Goal: Feedback & Contribution: Contribute content

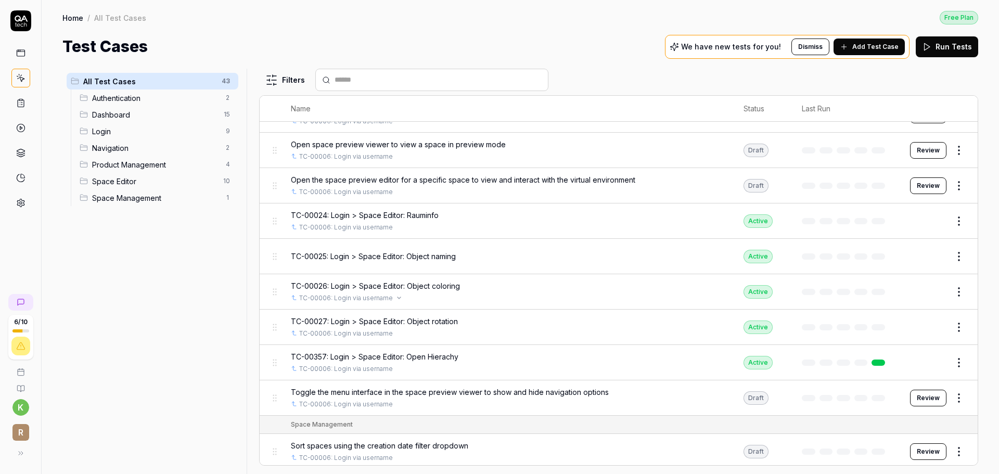
scroll to position [1305, 0]
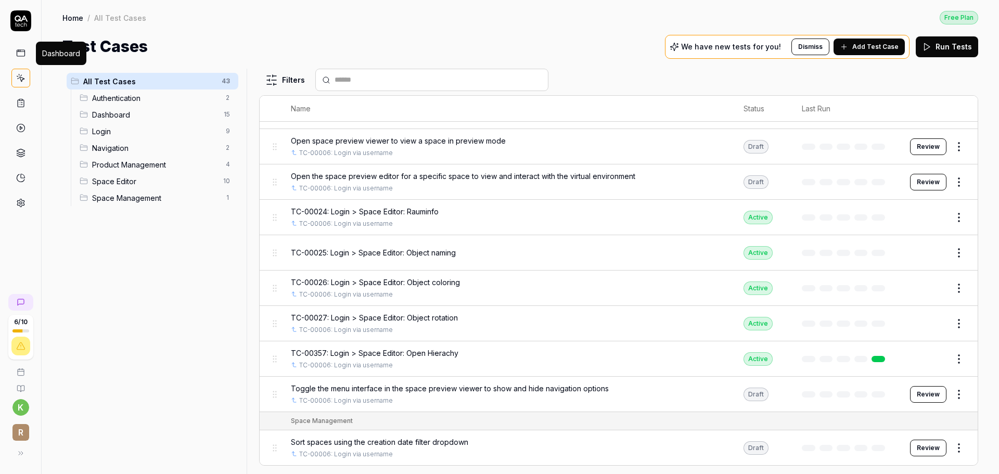
click at [23, 55] on icon at bounding box center [20, 52] width 9 height 9
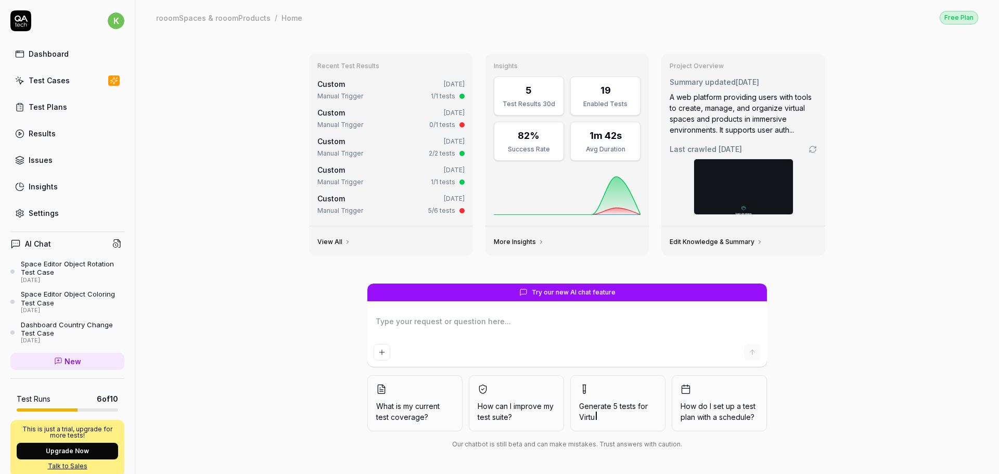
click at [53, 81] on div "Test Cases" at bounding box center [49, 80] width 41 height 11
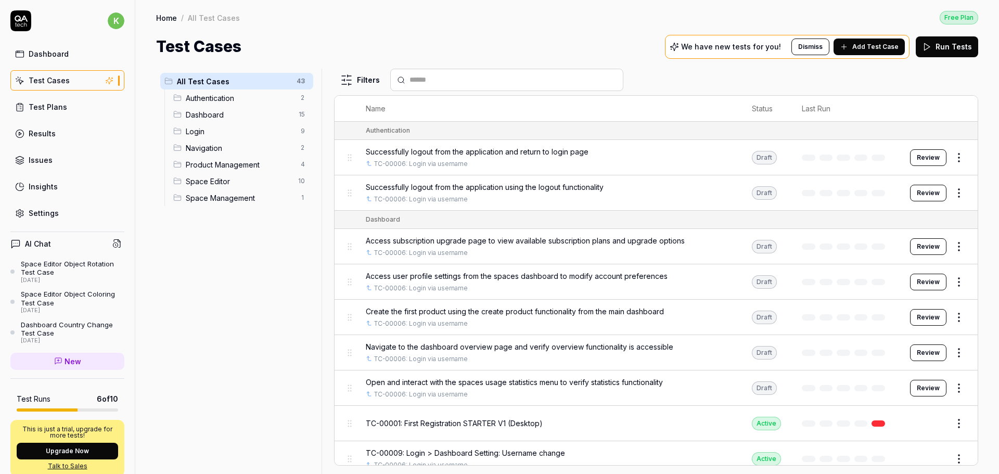
click at [215, 91] on div "Authentication 2" at bounding box center [241, 98] width 144 height 17
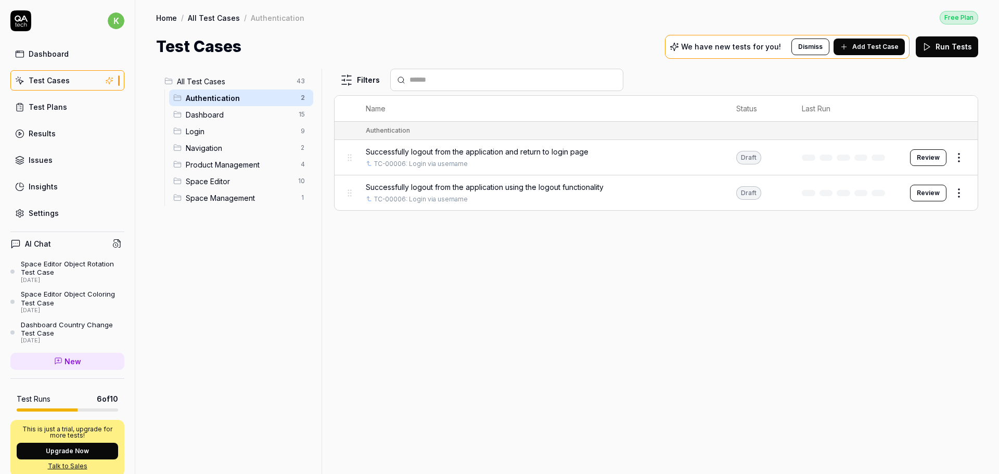
click at [221, 111] on span "Dashboard" at bounding box center [239, 114] width 107 height 11
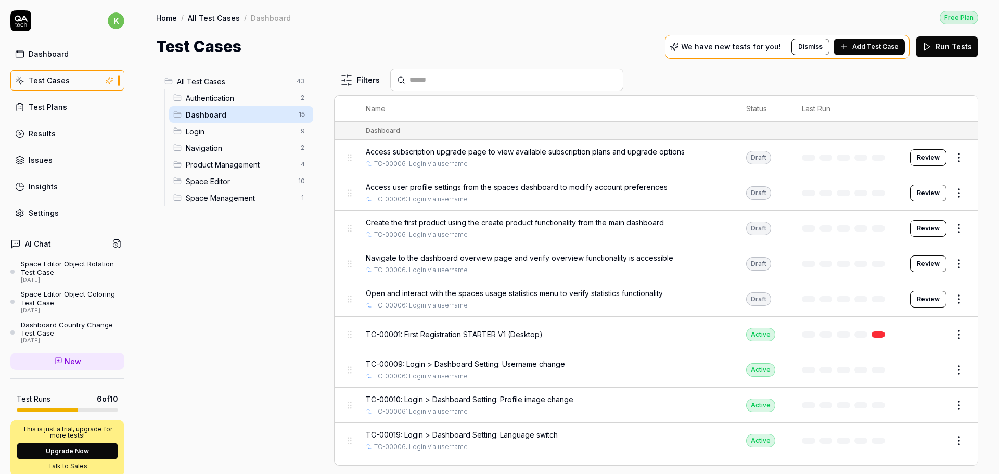
click at [242, 166] on span "Product Management" at bounding box center [240, 164] width 109 height 11
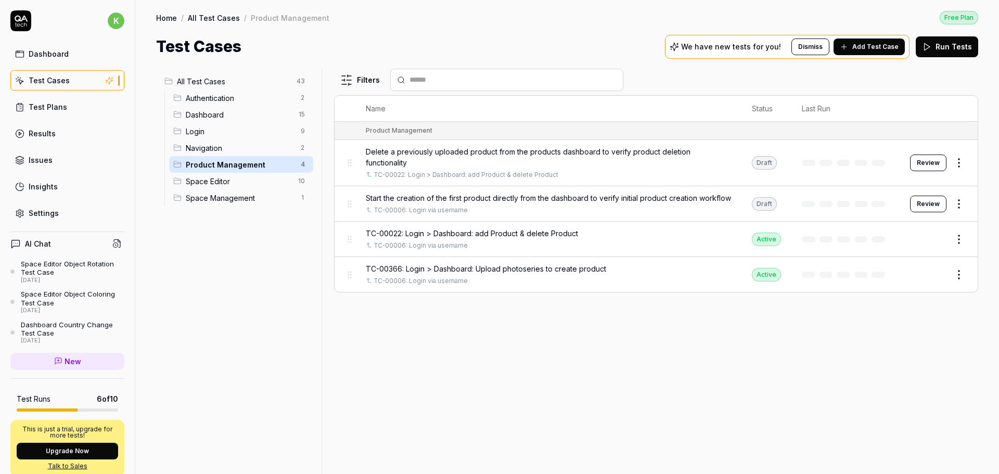
click at [219, 180] on span "Space Editor" at bounding box center [239, 181] width 106 height 11
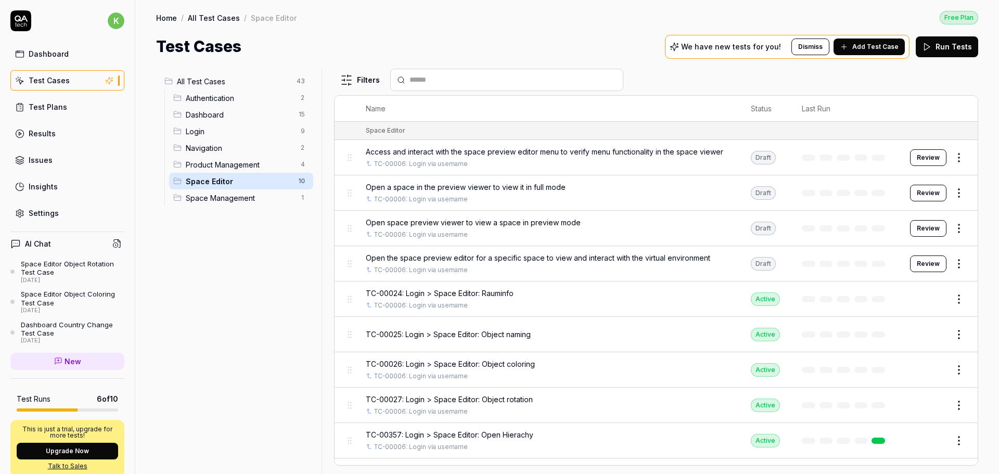
click at [29, 47] on link "Dashboard" at bounding box center [67, 54] width 114 height 20
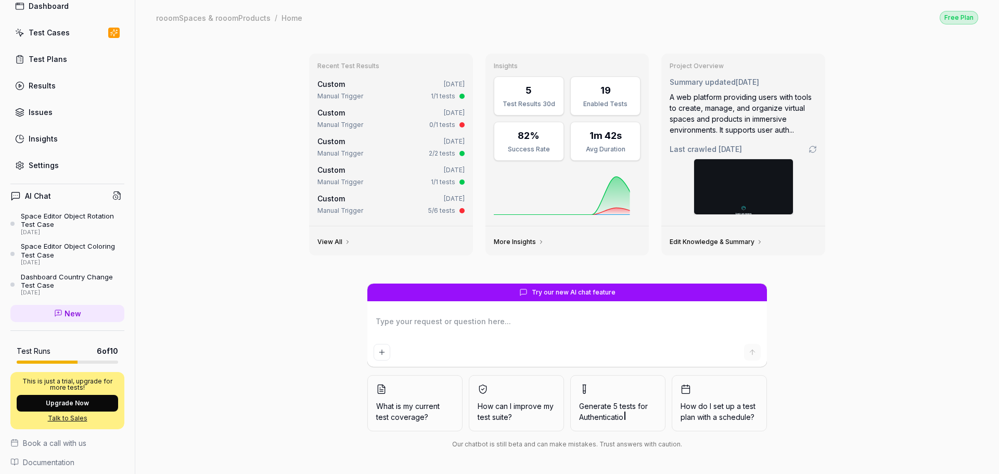
scroll to position [52, 0]
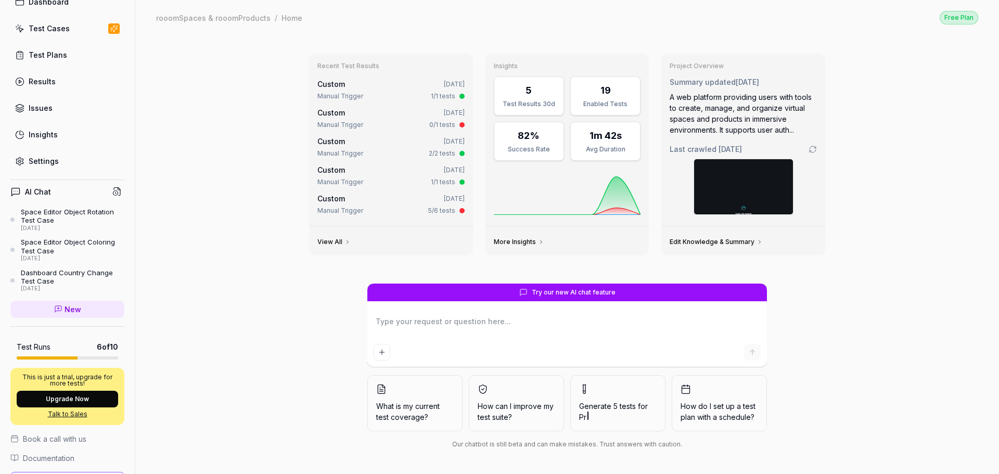
click at [454, 326] on textarea at bounding box center [567, 327] width 387 height 26
type textarea "*"
type textarea "C"
type textarea "*"
type textarea "Cr"
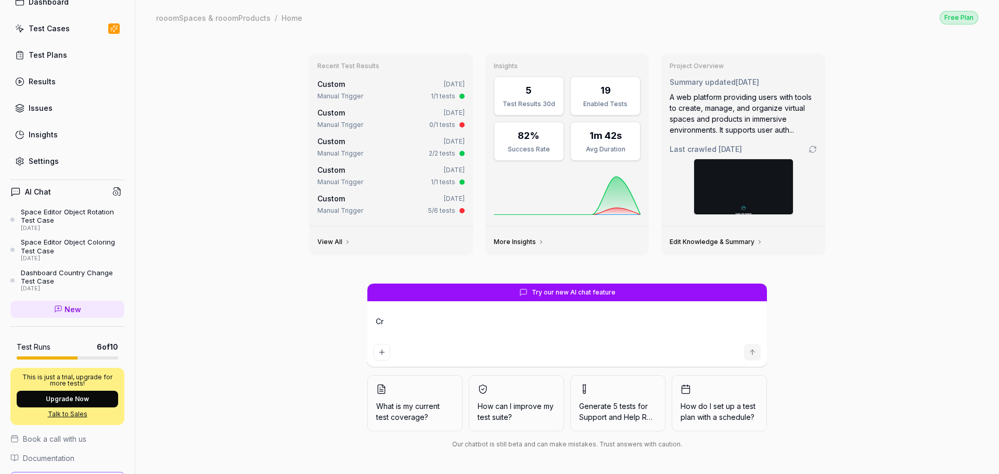
type textarea "*"
type textarea "Cre"
type textarea "*"
type textarea "Crea"
type textarea "*"
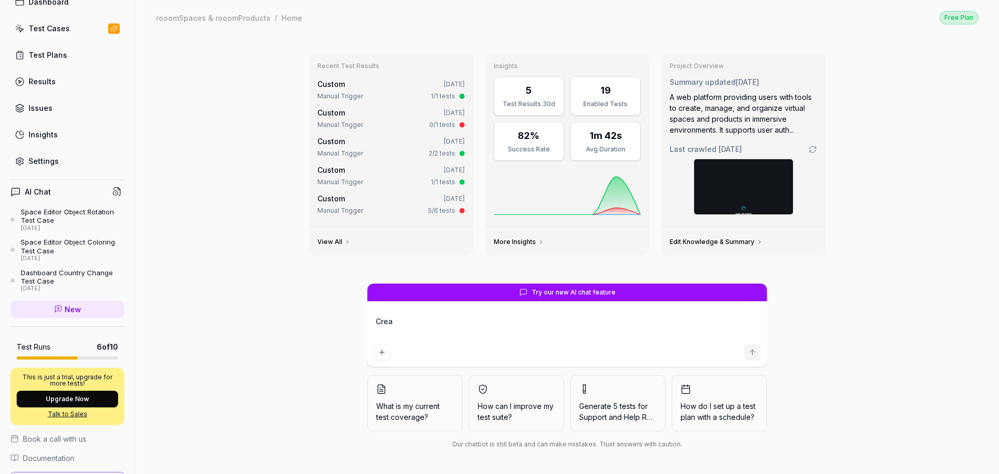
type textarea "Creat"
type textarea "*"
type textarea "Create"
type textarea "*"
type textarea "Create"
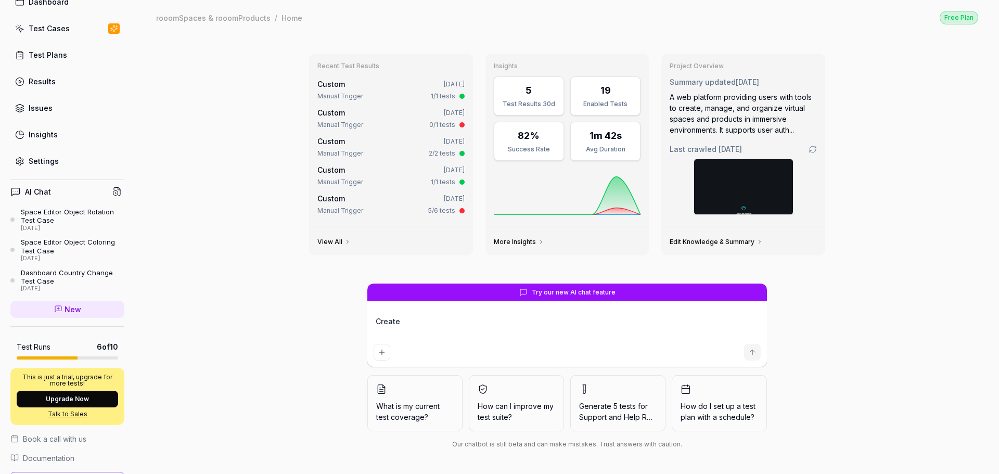
type textarea "*"
type textarea "Create T"
type textarea "*"
type textarea "Create Te"
type textarea "*"
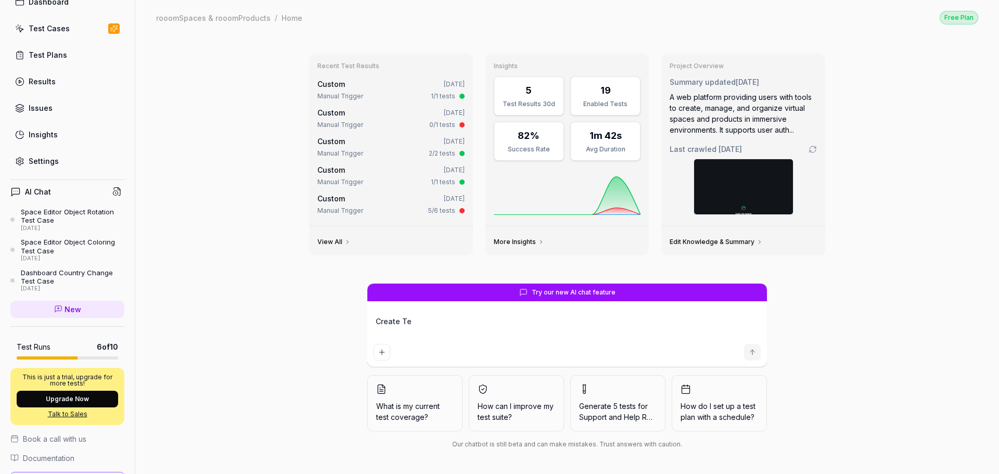
type textarea "Create Tes"
type textarea "*"
type textarea "Create Test"
type textarea "*"
type textarea "Create Testc"
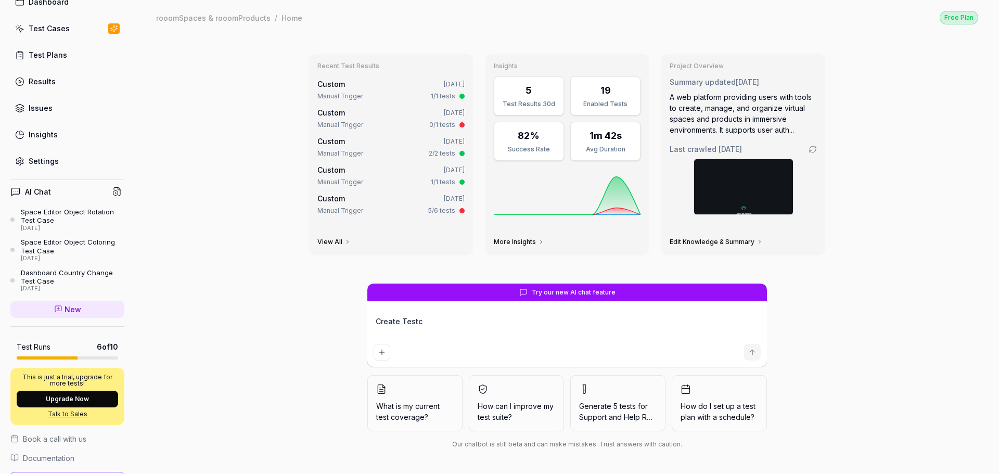
type textarea "*"
type textarea "Create Testca"
type textarea "*"
type textarea "Create Testcas"
type textarea "*"
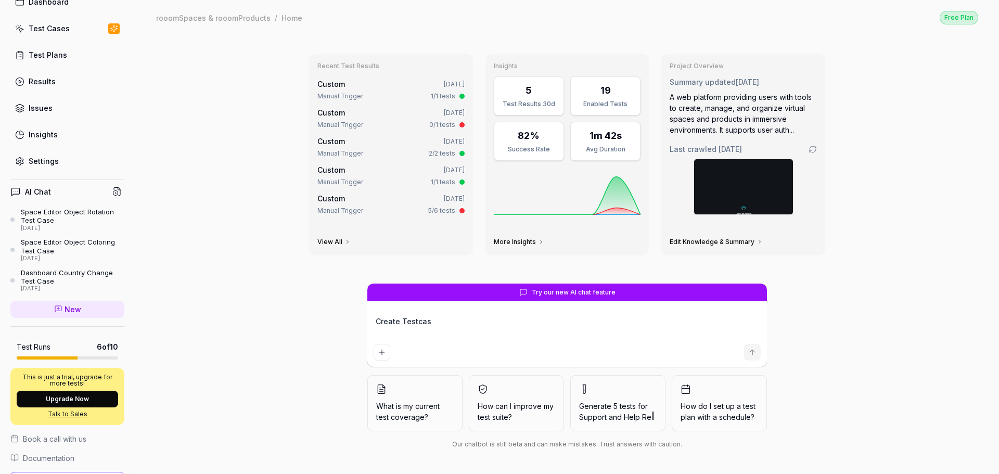
type textarea "Create Testcase"
type textarea "*"
type textarea "Create Testcase:"
type textarea "*"
type textarea "Create Testcase:"
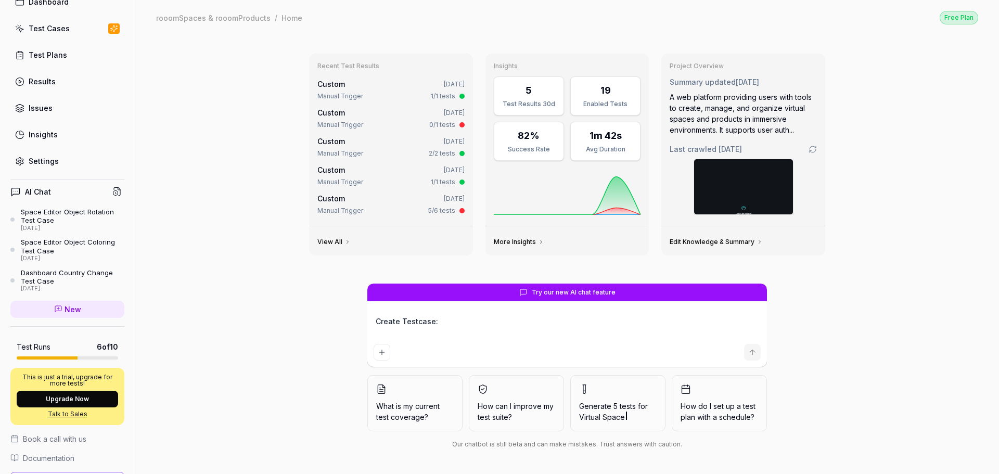
paste textarea "TC-00028 Space Editor Login > Space Editor: Object scaling "- User goes to URL …"
type textarea "*"
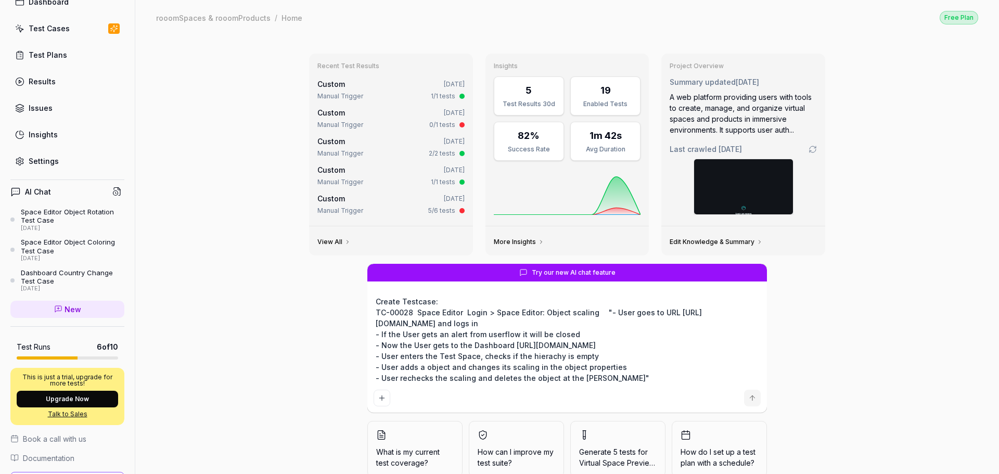
type textarea "Create Testcase: TC-00028 Space Editor Login > Space Editor: Object scaling "- …"
click at [500, 378] on textarea "Create Testcase: TC-00028 Space Editor Login > Space Editor: Object scaling "- …" at bounding box center [567, 340] width 387 height 92
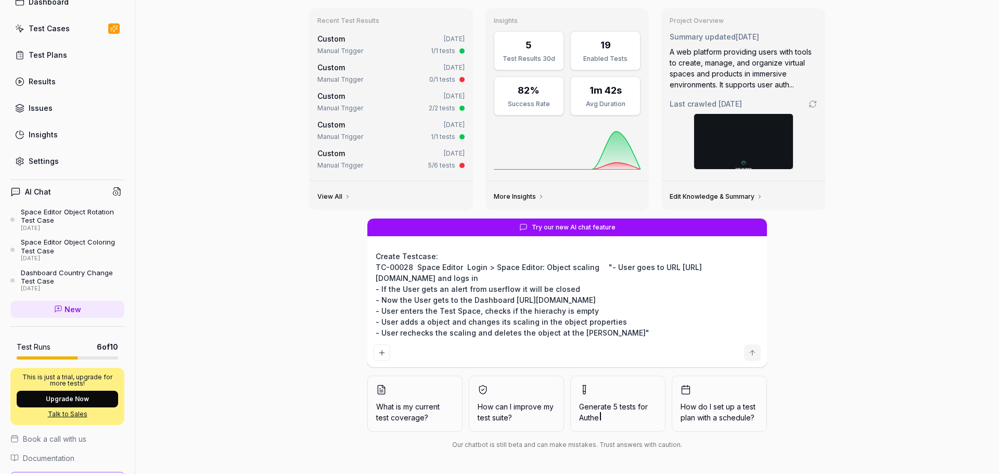
scroll to position [46, 0]
click at [579, 317] on textarea "Create Testcase: TC-00028 Space Editor Login > Space Editor: Object scaling "- …" at bounding box center [567, 294] width 387 height 92
click at [597, 337] on textarea "Create Testcase: TC-00028 Space Editor Login > Space Editor: Object scaling "- …" at bounding box center [567, 294] width 387 height 92
click at [572, 332] on textarea "Create Testcase: TC-00028 Space Editor Login > Space Editor: Object scaling "- …" at bounding box center [567, 294] width 387 height 92
click at [578, 334] on textarea "Create Testcase: TC-00028 Space Editor Login > Space Editor: Object scaling "- …" at bounding box center [567, 294] width 387 height 92
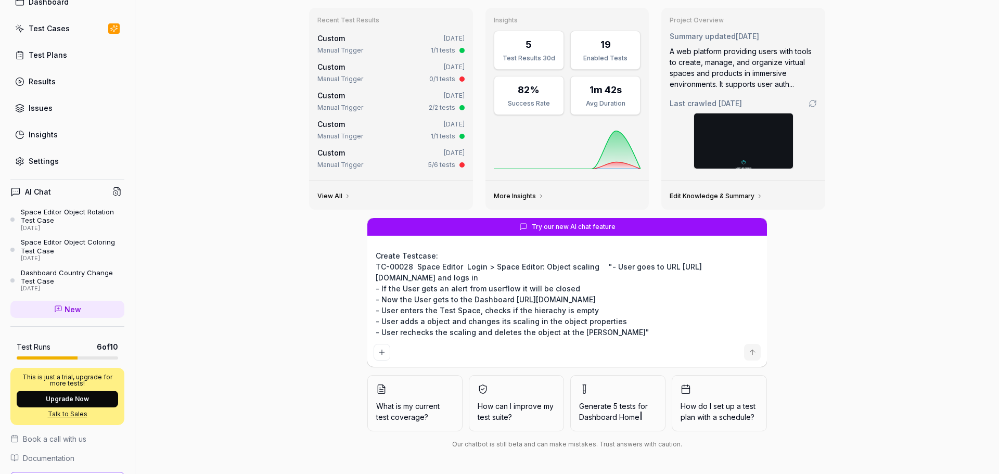
type textarea "*"
type textarea "Create Testcase: TC-00028 Space Editor Login > Space Editor: Object scaling "- …"
type textarea "*"
type textarea "Create Testcase: TC-00028 Space Editor Login > Space Editor: Object scaling "- …"
type textarea "*"
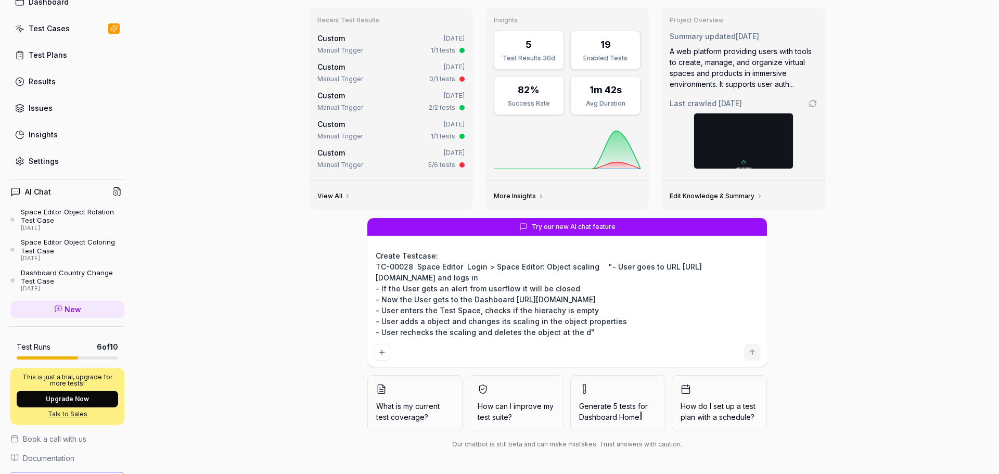
type textarea "Create Testcase: TC-00028 Space Editor Login > Space Editor: Object scaling "- …"
type textarea "*"
type textarea "Create Testcase: TC-00028 Space Editor Login > Space Editor: Object scaling "- …"
click at [600, 320] on textarea "Create Testcase: TC-00028 Space Editor Login > Space Editor: Object scaling "- …" at bounding box center [567, 294] width 387 height 92
type textarea "*"
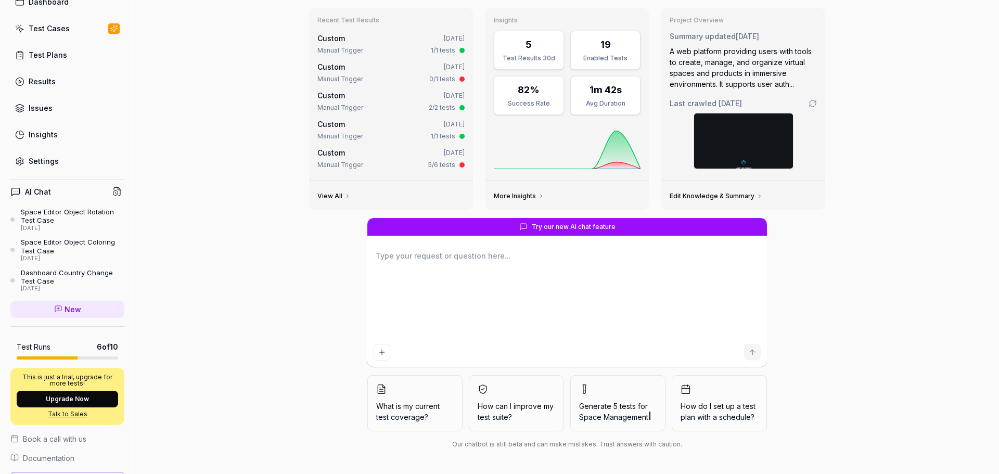
scroll to position [0, 0]
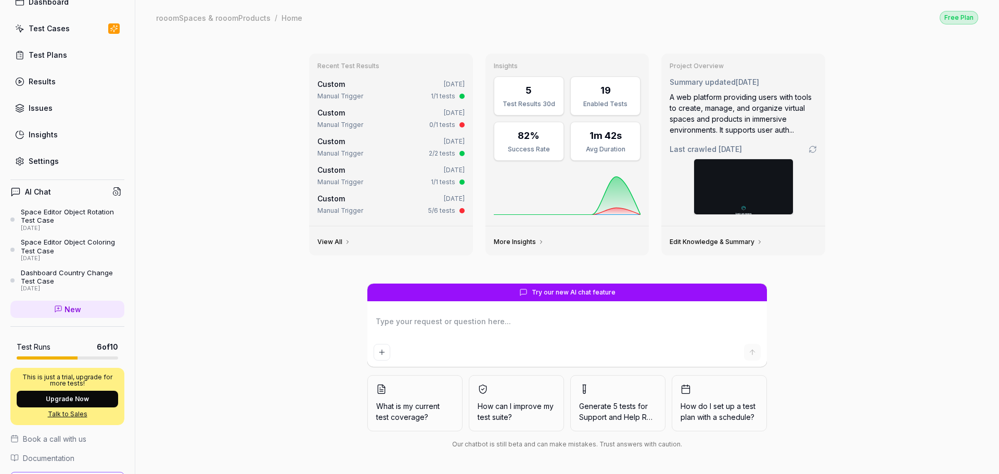
click at [453, 327] on textarea at bounding box center [567, 327] width 387 height 26
paste textarea "Create Testcase: TC-00028 Space Editor Login > Space Editor: Object scaling "- …"
type textarea "*"
type textarea "Create Testcase: TC-00028 Space Editor Login > Space Editor: Object scaling "- …"
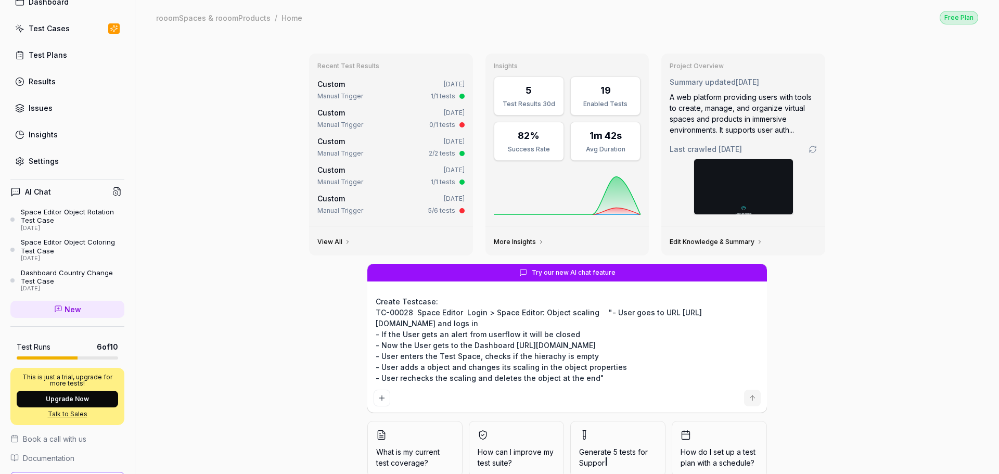
type textarea "*"
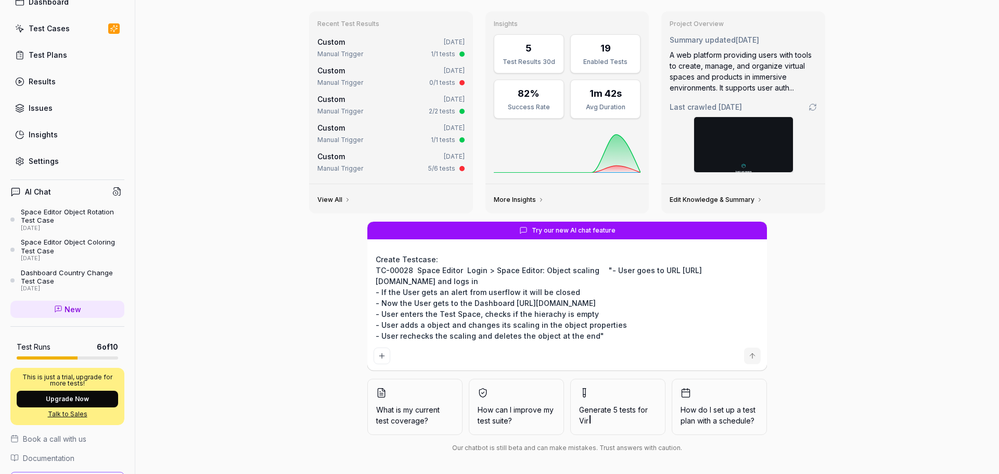
scroll to position [46, 0]
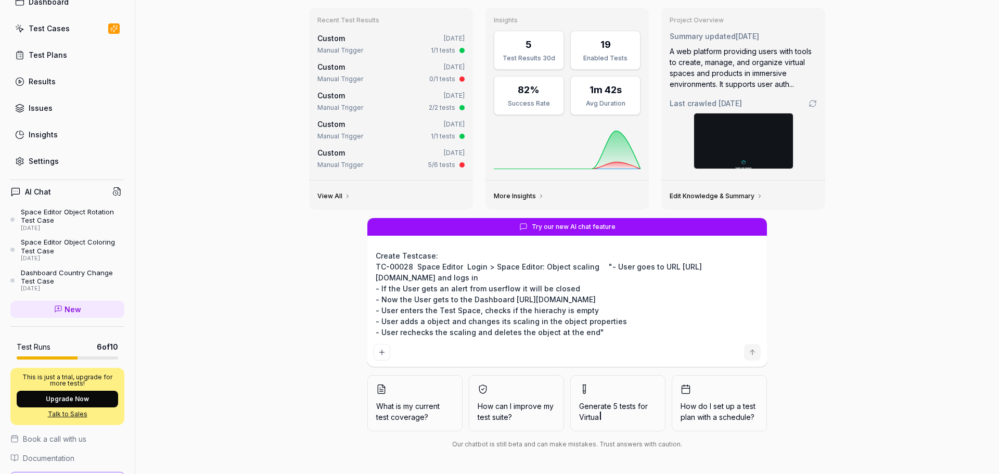
type textarea "Create Testcase: TC-00028 Space Editor Login > Space Editor: Object scaling "- …"
click at [748, 357] on button "submit" at bounding box center [752, 352] width 17 height 17
type textarea "*"
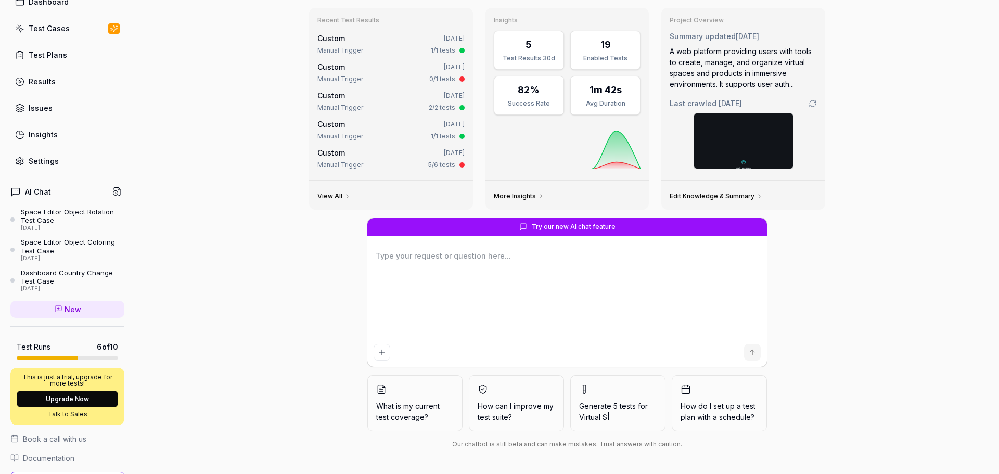
scroll to position [0, 0]
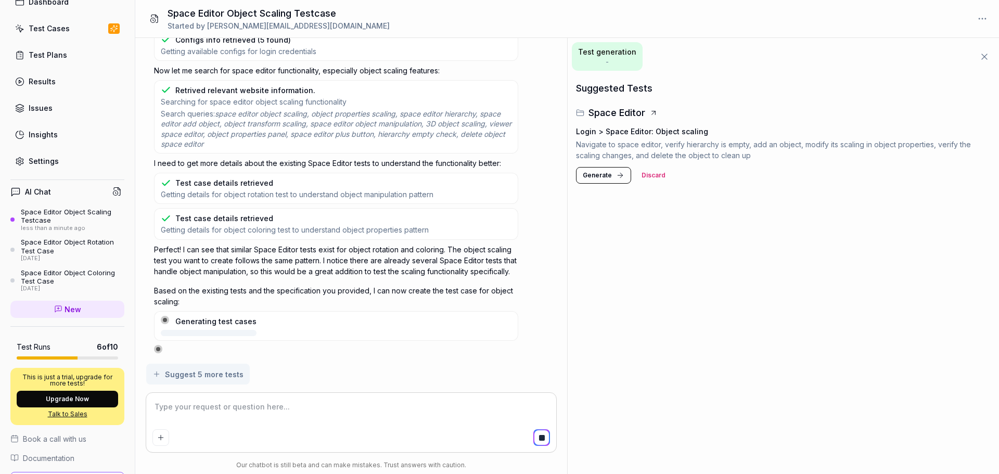
scroll to position [262, 0]
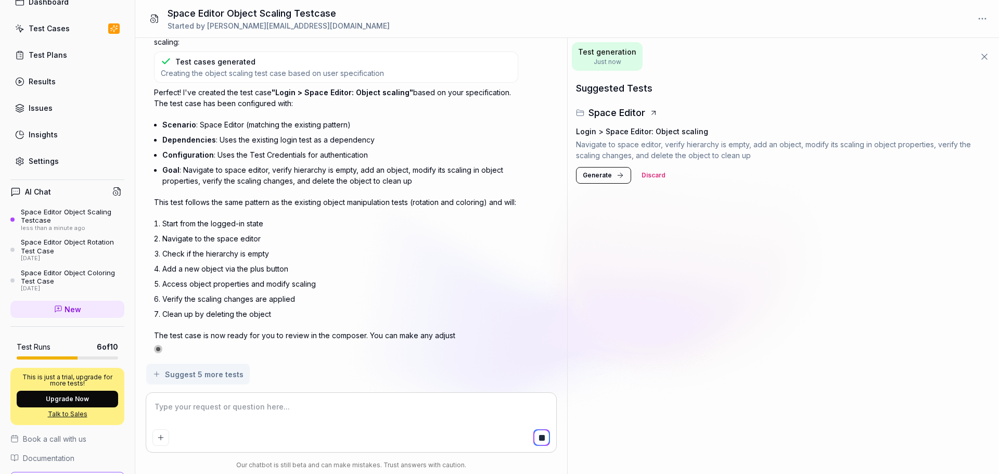
click at [602, 173] on span "Generate" at bounding box center [597, 175] width 29 height 9
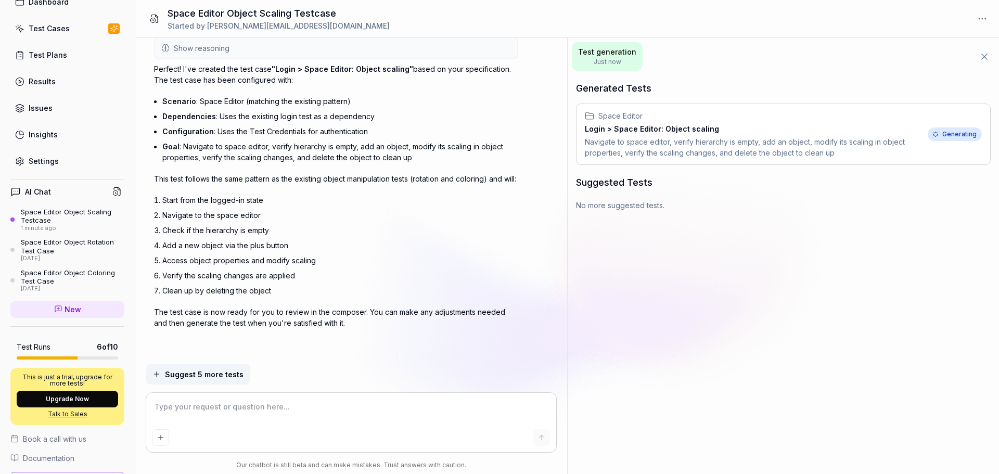
scroll to position [168, 0]
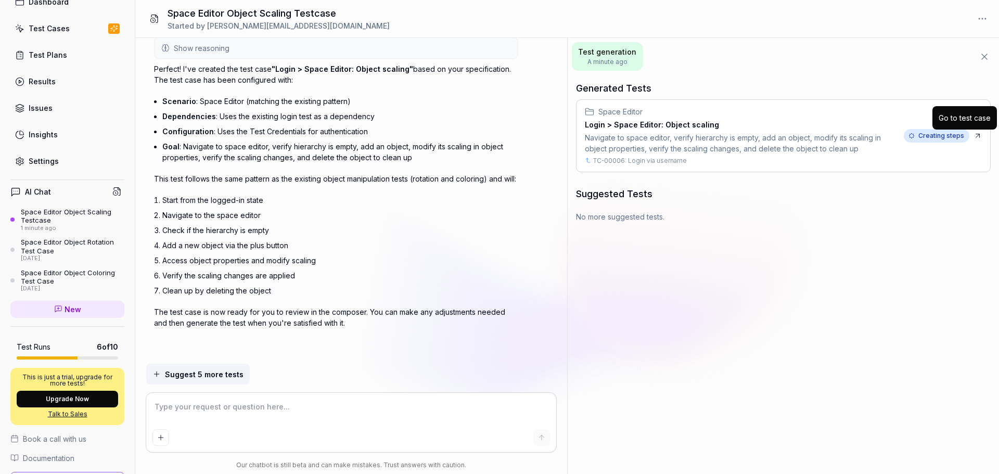
click at [975, 135] on icon at bounding box center [978, 136] width 8 height 8
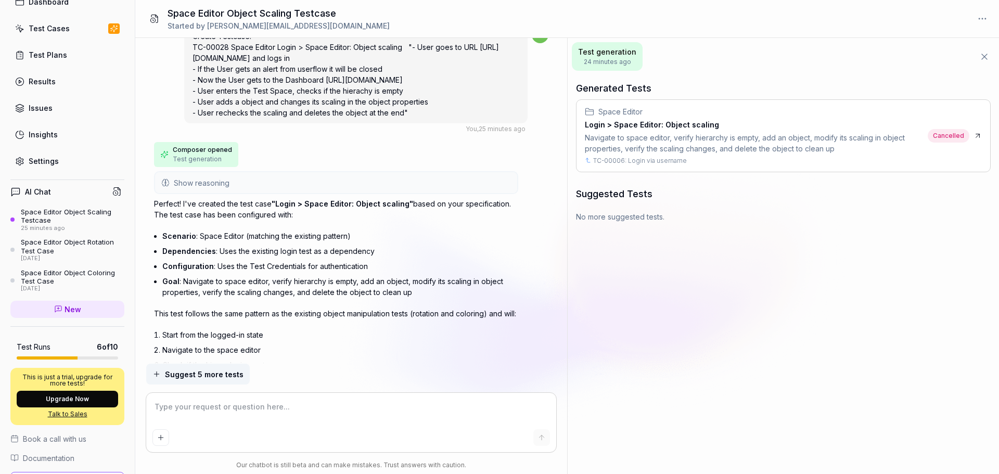
scroll to position [0, 0]
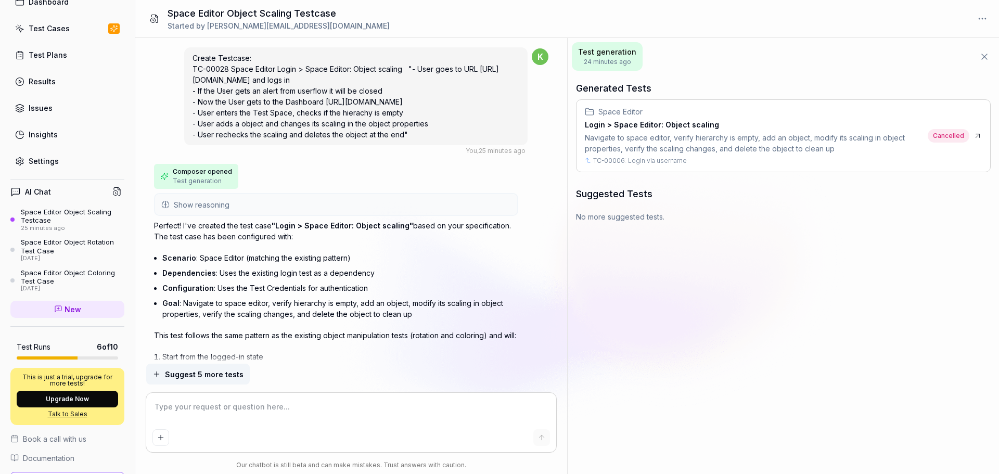
type textarea "*"
click at [685, 138] on div "Navigate to space editor, verify hierarchy is empty, add an object, modify its …" at bounding box center [754, 143] width 339 height 22
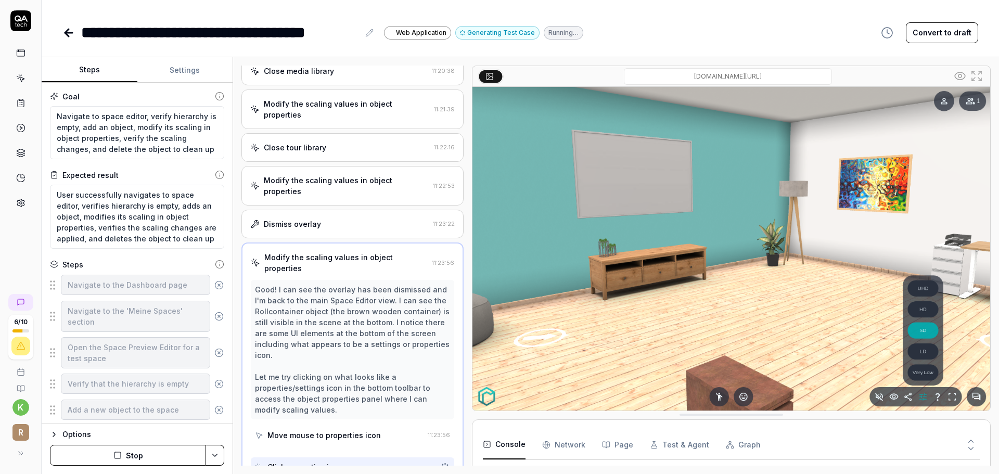
scroll to position [340, 0]
click at [160, 449] on button "Stop" at bounding box center [128, 455] width 156 height 21
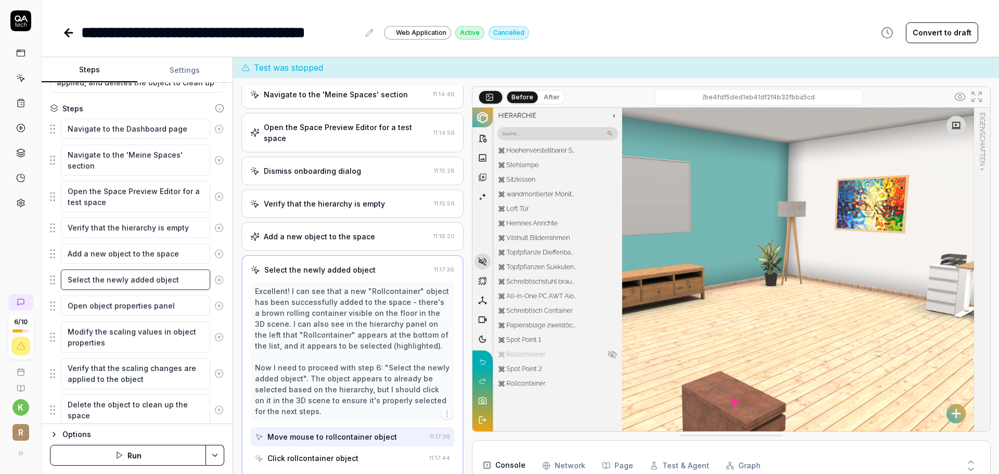
scroll to position [45, 0]
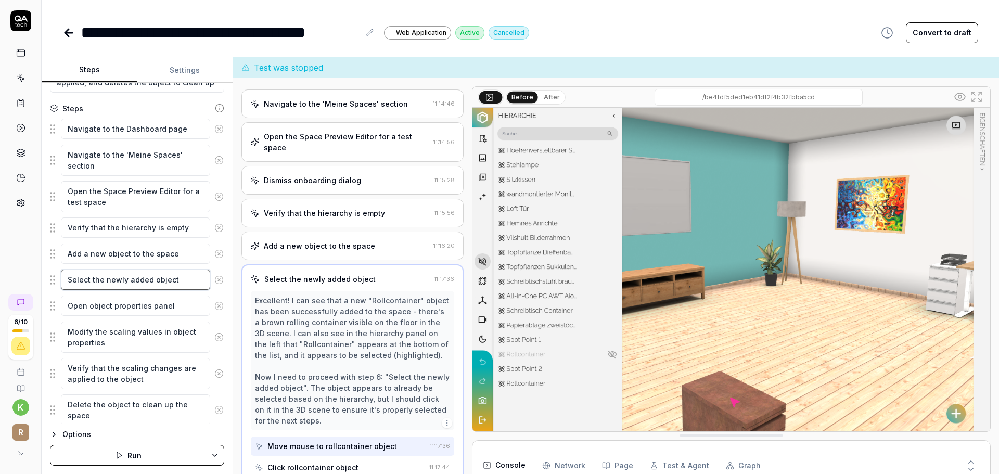
drag, startPoint x: 88, startPoint y: 279, endPoint x: 61, endPoint y: 281, distance: 27.1
click at [61, 281] on textarea "Select the newly added object" at bounding box center [135, 280] width 149 height 20
type textarea "*"
type textarea "d the newly added object"
type textarea "*"
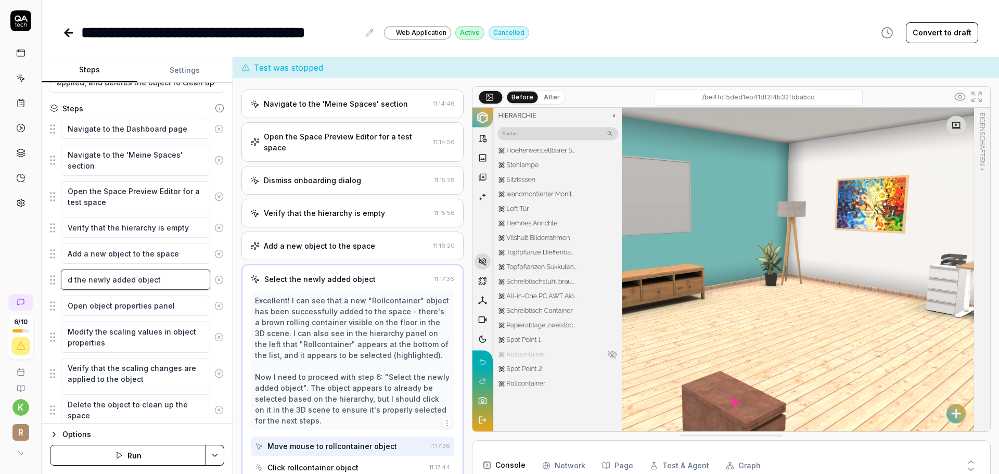
type textarea "do the newly added object"
type textarea "*"
type textarea "dou the newly added object"
type textarea "*"
type textarea "doub the newly added object"
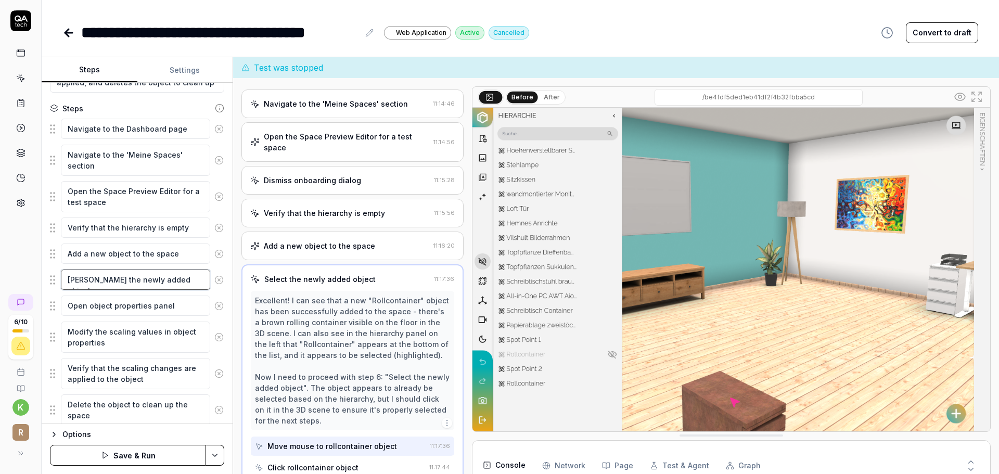
type textarea "*"
type textarea "doubl the newly added object"
type textarea "*"
type textarea "double the newly added object"
type textarea "*"
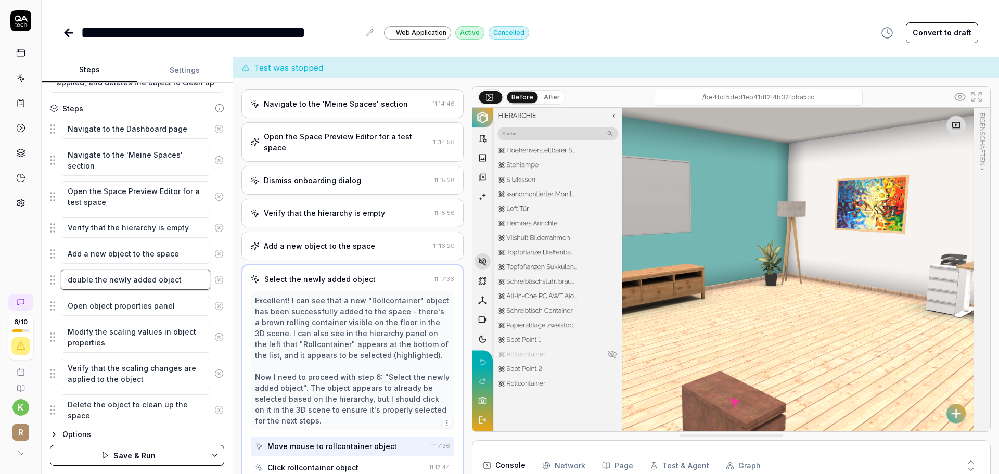
type textarea "double the newly added object"
type textarea "*"
type textarea "double c the newly added object"
type textarea "*"
type textarea "double cl the newly added object"
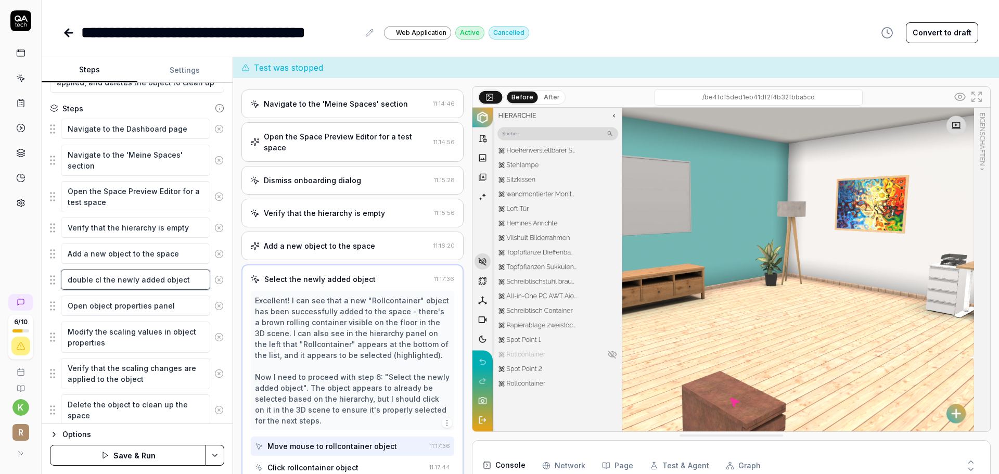
type textarea "*"
type textarea "double cli the newly added object"
type textarea "*"
type textarea "double clic the newly added object"
type textarea "*"
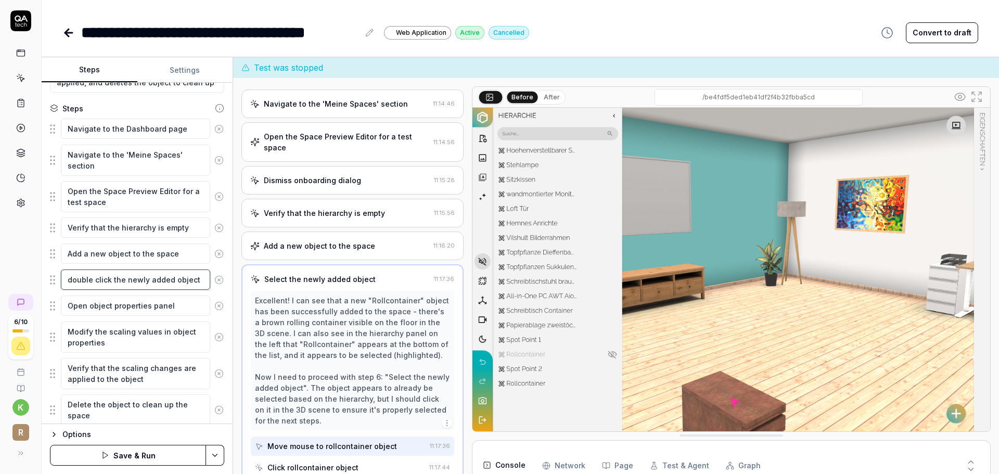
type textarea "double click the newly added object"
click at [224, 287] on div "Goal Navigate to space editor, verify hierarchy is empty, add an object, modify…" at bounding box center [137, 253] width 191 height 341
click at [185, 304] on textarea "Open object properties panel" at bounding box center [135, 306] width 149 height 20
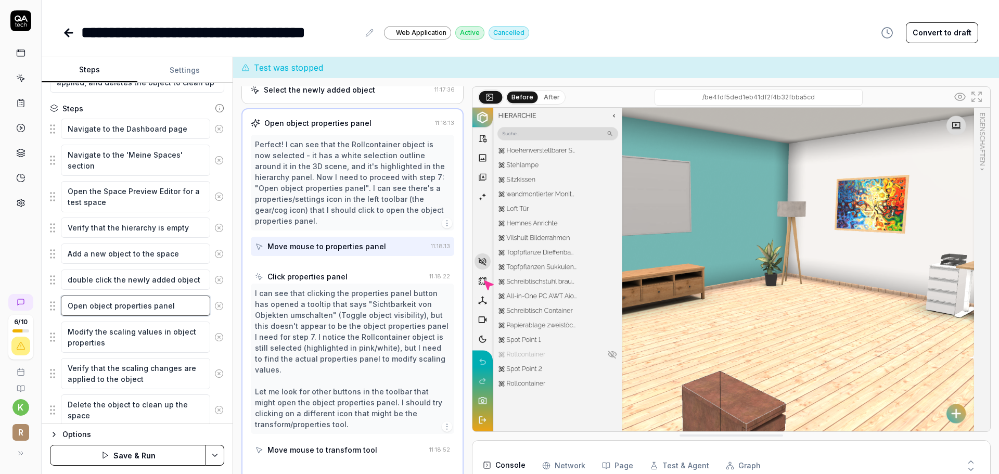
scroll to position [238, 0]
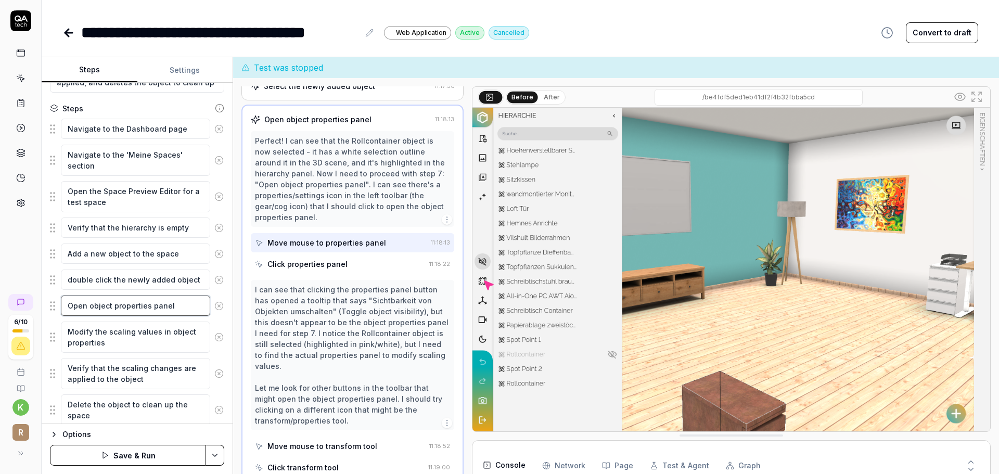
type textarea "*"
type textarea "Open object properties panel"
type textarea "*"
type textarea "Open object properties panel a"
type textarea "*"
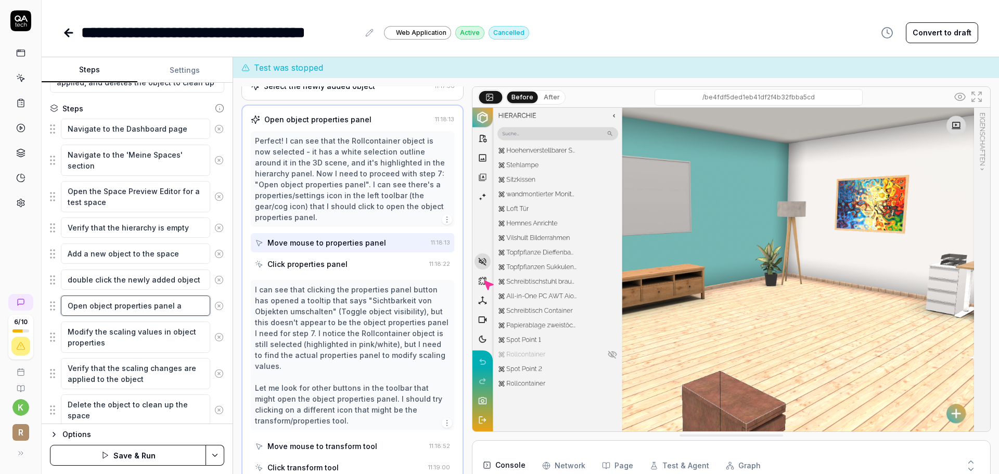
type textarea "Open object properties panel at"
type textarea "*"
type textarea "Open object properties panel at"
type textarea "*"
type textarea "Open object properties panel at t"
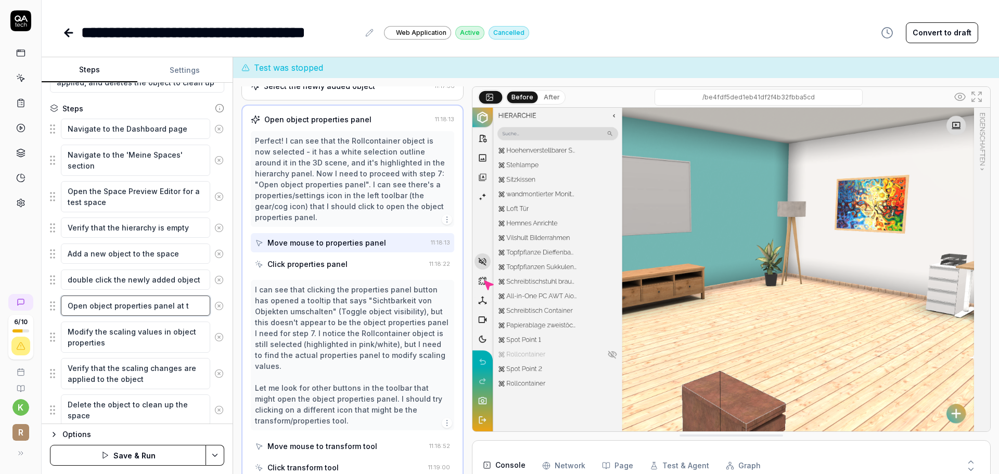
type textarea "*"
type textarea "Open object properties panel at the"
type textarea "*"
type textarea "Open object properties panel at the"
type textarea "*"
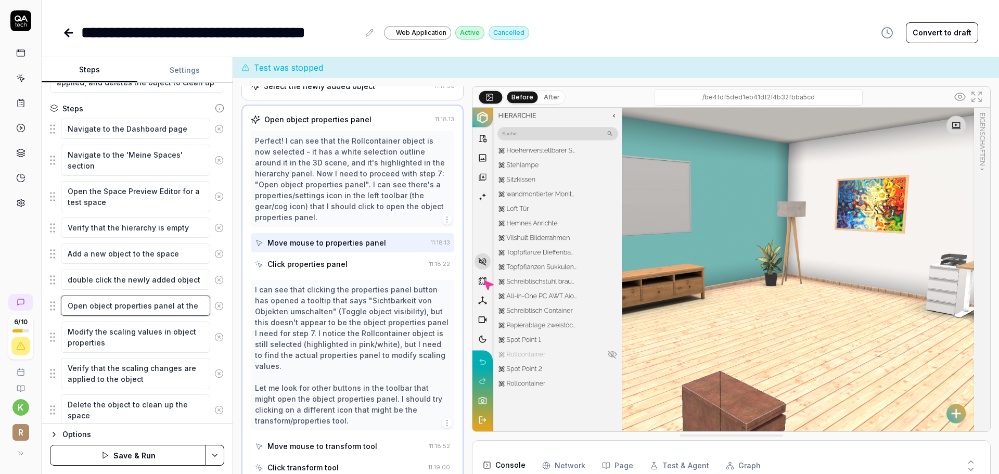
type textarea "Open object properties panel at the r"
type textarea "*"
type textarea "Open object properties panel at the ri"
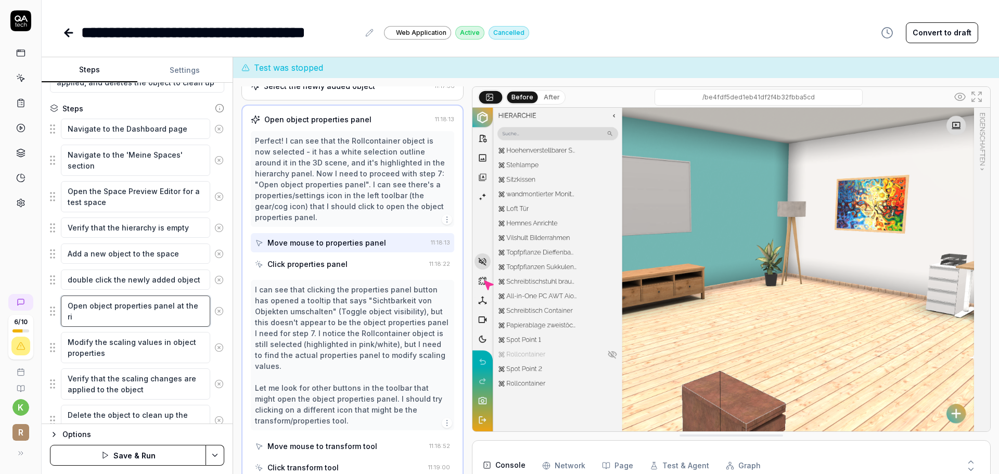
type textarea "*"
type textarea "Open object properties panel at the rig"
type textarea "*"
type textarea "Open object properties panel at the righ"
type textarea "*"
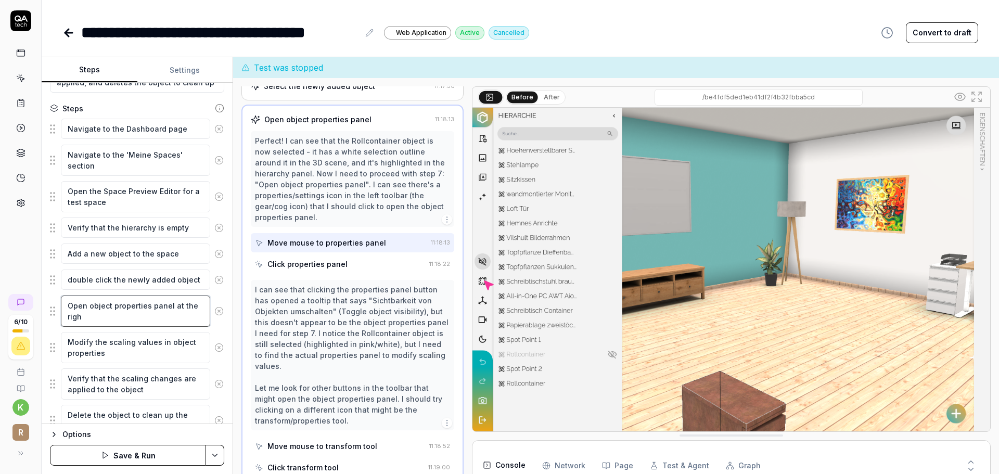
type textarea "Open object properties panel at the right"
type textarea "*"
type textarea "Open object properties panel at the right"
type textarea "*"
type textarea "Open object properties panel at the right c"
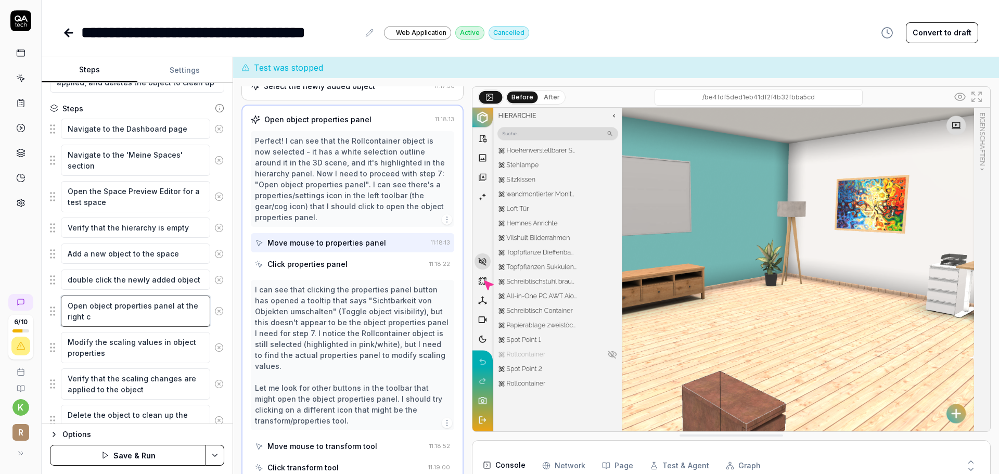
type textarea "*"
type textarea "Open object properties panel at the right cr"
type textarea "*"
type textarea "Open object properties panel at the right c"
type textarea "*"
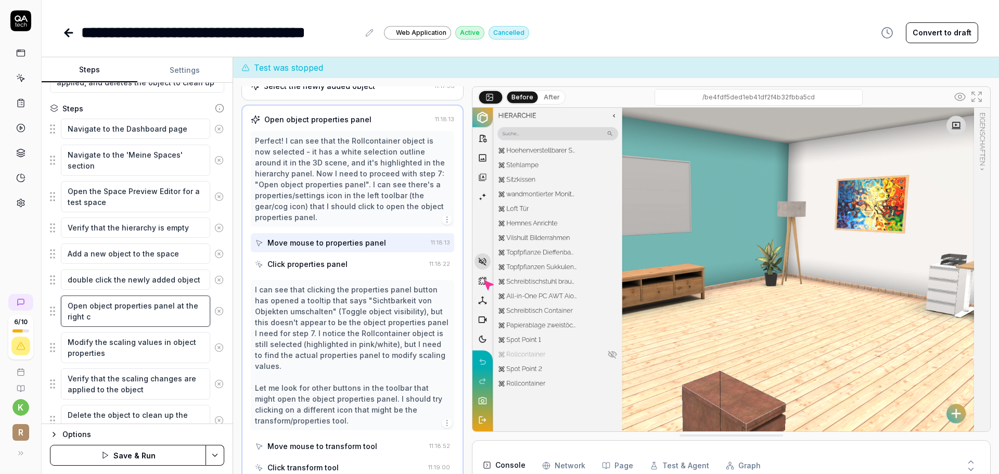
type textarea "Open object properties panel at the right co"
type textarea "*"
type textarea "Open object properties panel at the right cor"
type textarea "*"
type textarea "Open object properties panel at the right corn"
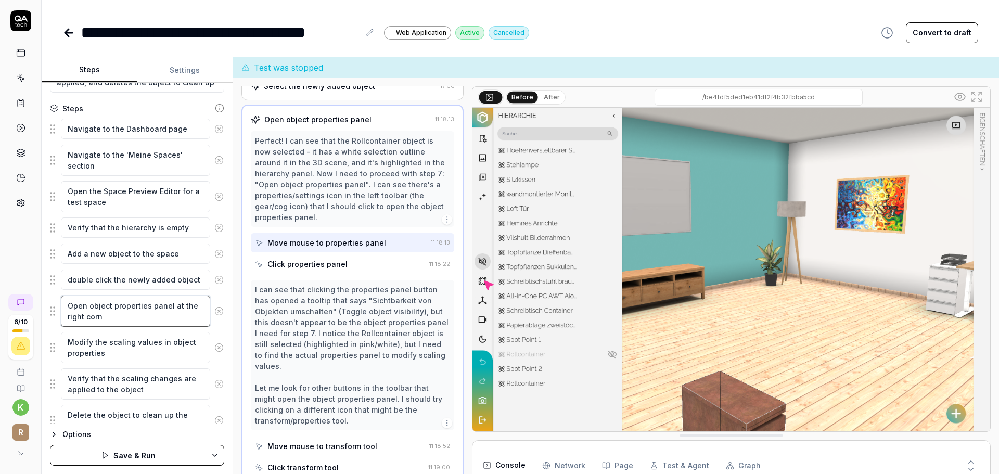
type textarea "*"
type textarea "Open object properties panel at the right corne"
type textarea "*"
type textarea "Open object properties panel at the right corner"
click at [221, 323] on div "Goal Navigate to space editor, verify hierarchy is empty, add an object, modify…" at bounding box center [137, 253] width 191 height 341
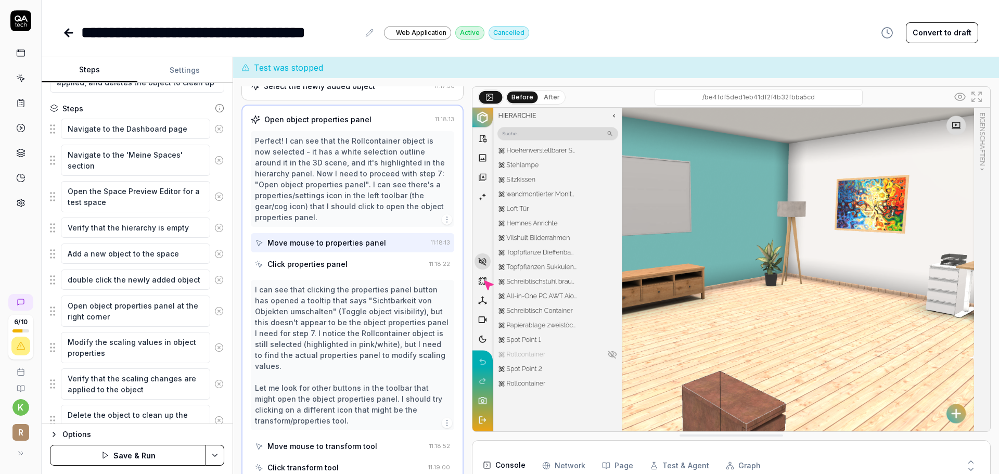
click at [157, 456] on button "Save & Run" at bounding box center [128, 455] width 156 height 21
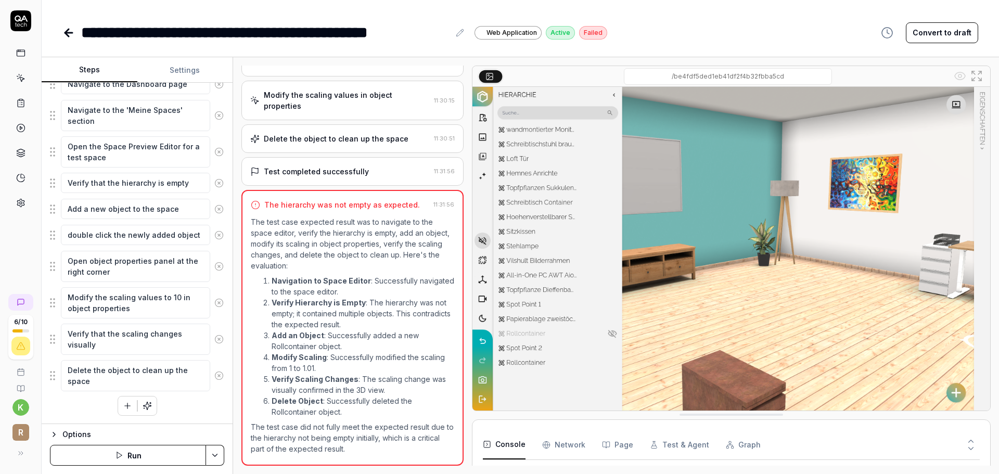
scroll to position [743, 0]
type textarea "*"
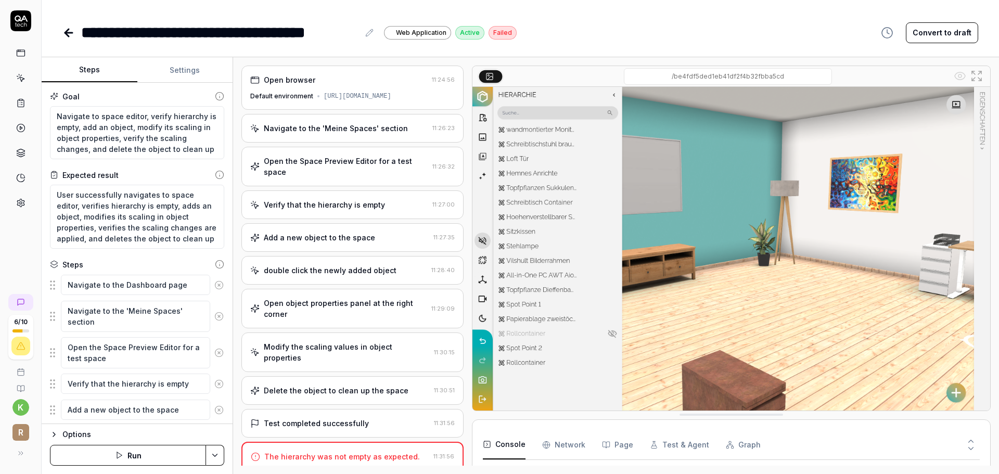
scroll to position [743, 0]
click at [167, 457] on button "Run" at bounding box center [128, 455] width 156 height 21
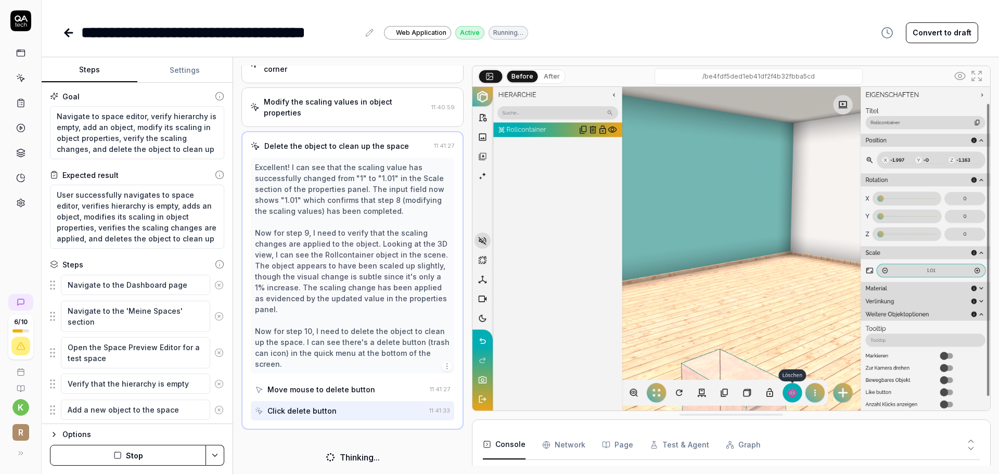
scroll to position [243, 0]
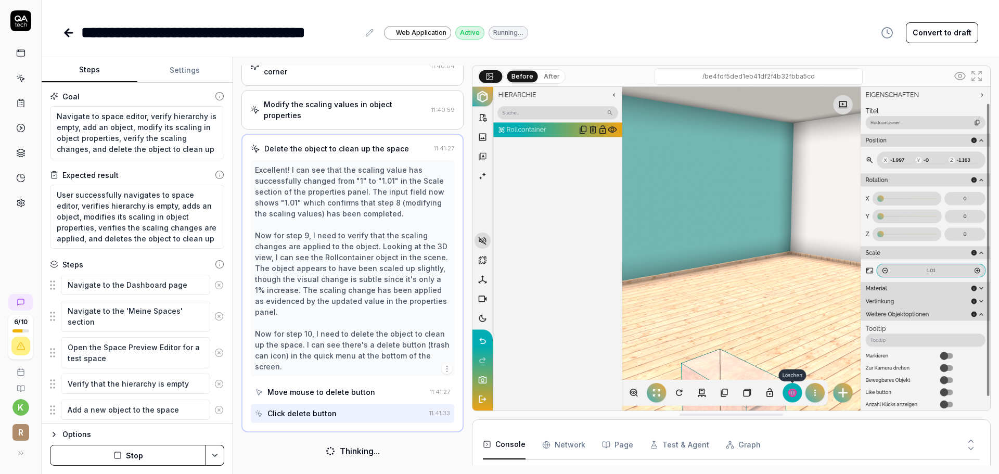
click at [158, 456] on button "Stop" at bounding box center [128, 455] width 156 height 21
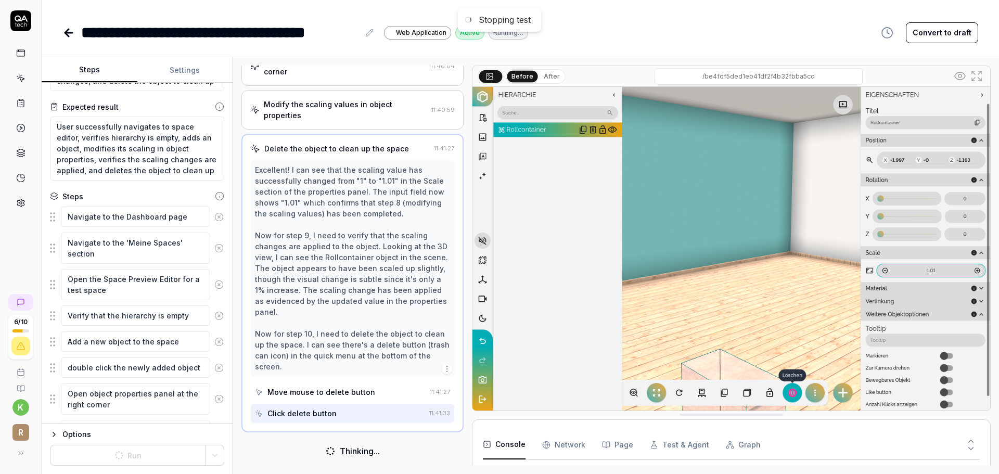
scroll to position [201, 0]
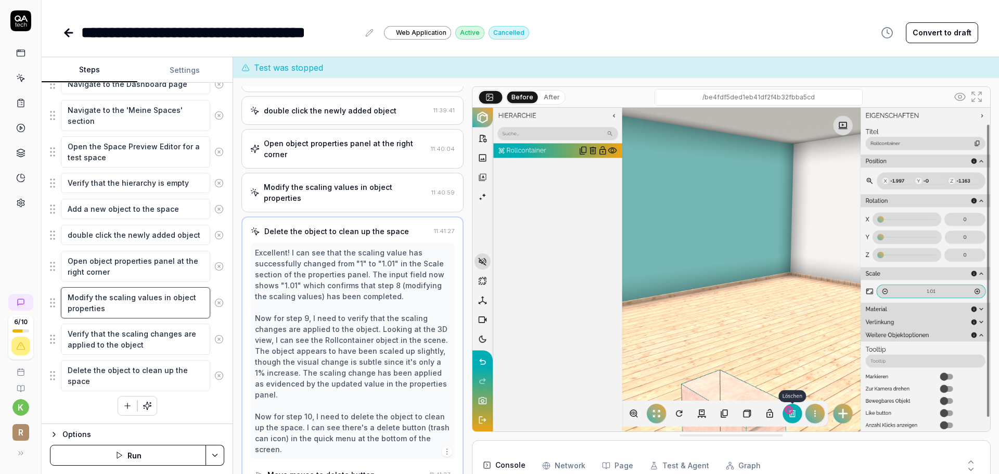
click at [157, 300] on textarea "Modify the scaling values in object properties" at bounding box center [135, 302] width 149 height 31
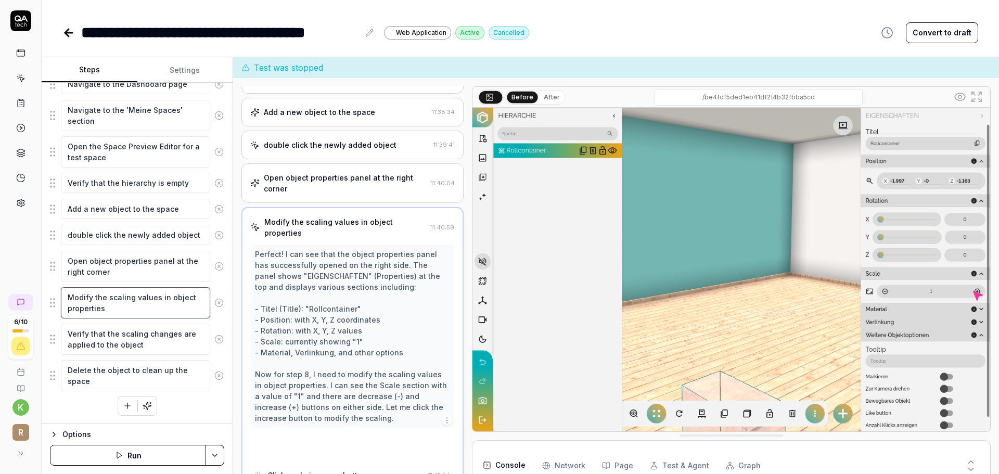
scroll to position [144, 0]
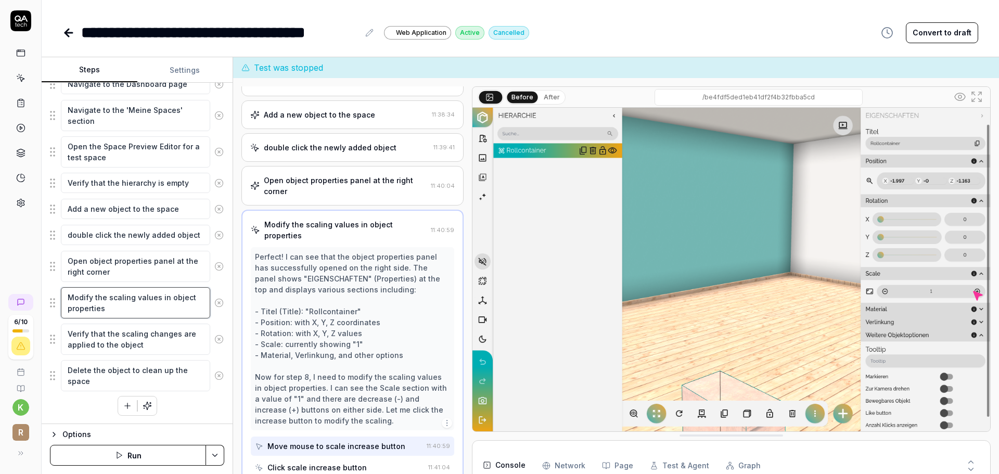
type textarea "*"
type textarea "Modify the scaling values in object properties"
type textarea "*"
type textarea "Modify the scaling values t in object properties"
type textarea "*"
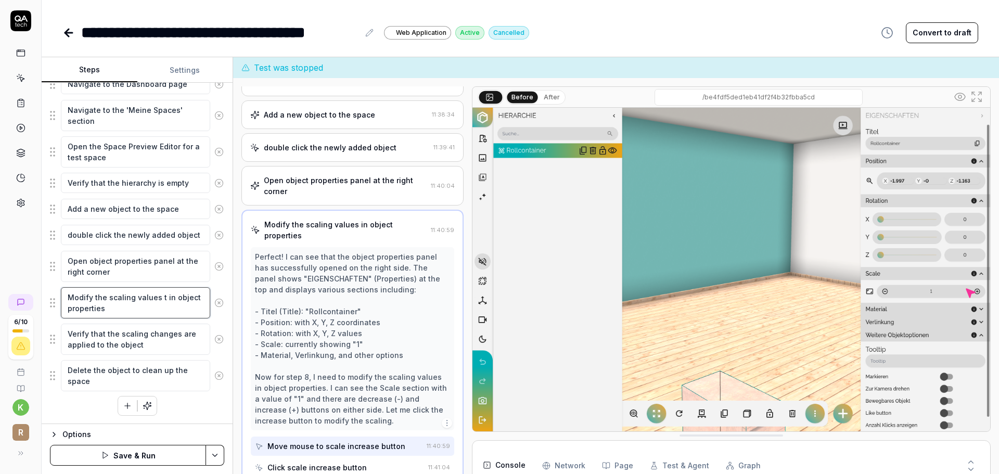
type textarea "Modify the scaling values to in object properties"
type textarea "*"
type textarea "Modify the scaling values to in object properties"
type textarea "*"
type textarea "Modify the scaling values to 1 in object properties"
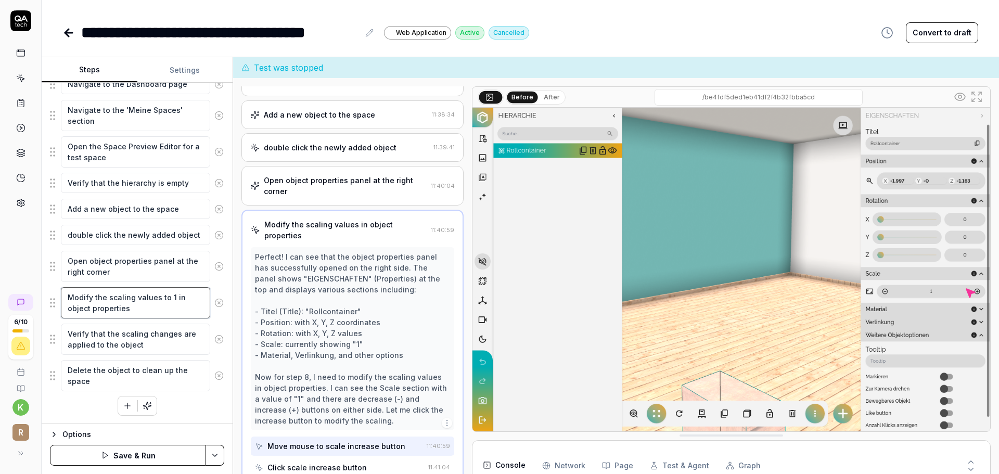
type textarea "*"
type textarea "Modify the scaling values to 10 in object properties"
click at [174, 334] on textarea "Verify that the scaling changes are applied to the object" at bounding box center [135, 339] width 149 height 31
type textarea "*"
type textarea "Verify that the scaling changes are applied to the object"
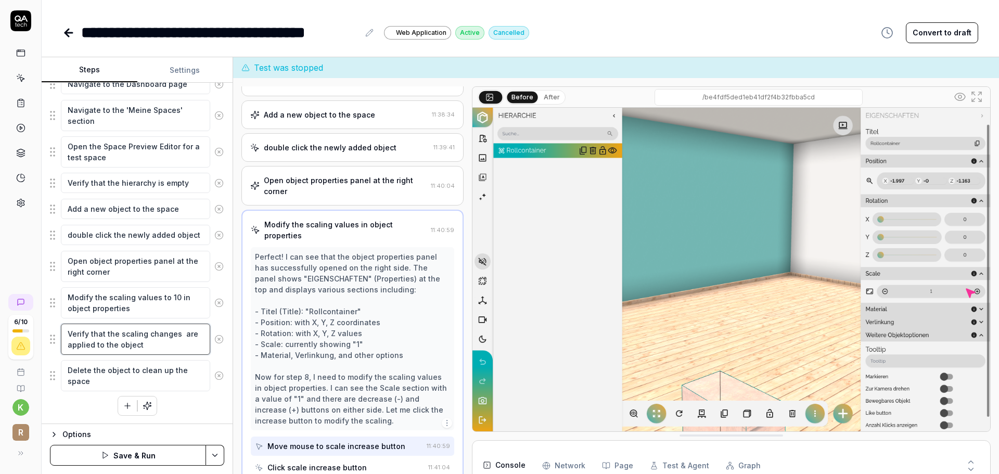
type textarea "*"
type textarea "Verify that the scaling changes v are applied to the object"
type textarea "*"
type textarea "Verify that the scaling changes vi are applied to the object"
type textarea "*"
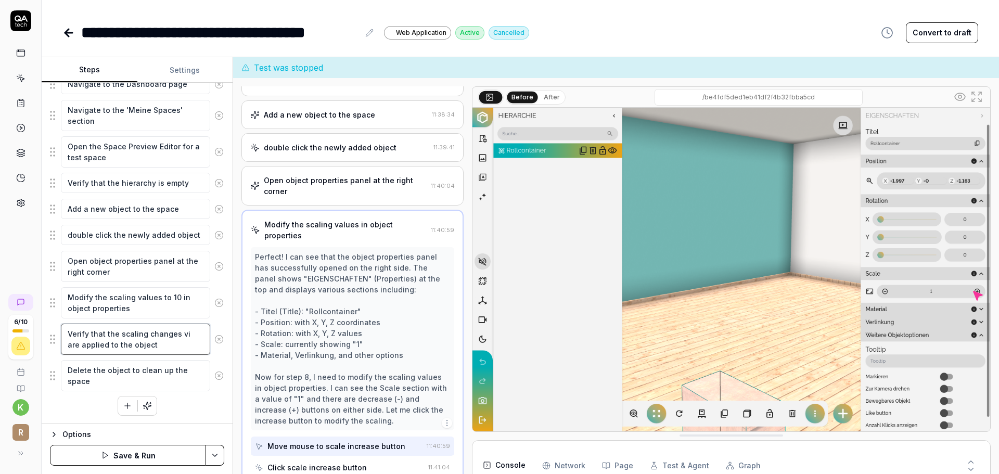
type textarea "Verify that the scaling changes via are applied to the object"
type textarea "*"
type textarea "Verify that the scaling changes viau are applied to the object"
type textarea "*"
type textarea "Verify that the scaling changes viaul are applied to the object"
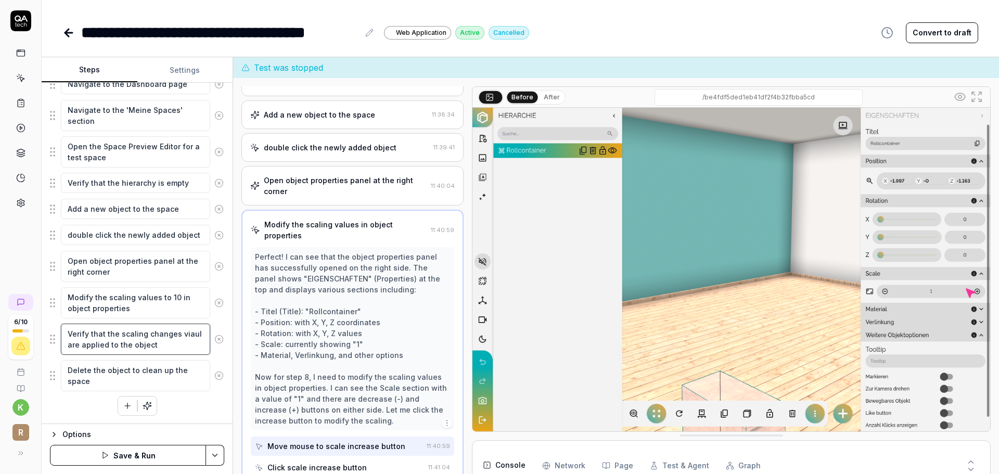
type textarea "*"
type textarea "Verify that the scaling changes viauly are applied to the object"
type textarea "*"
type textarea "Verify that the scaling changes viaul are applied to the object"
type textarea "*"
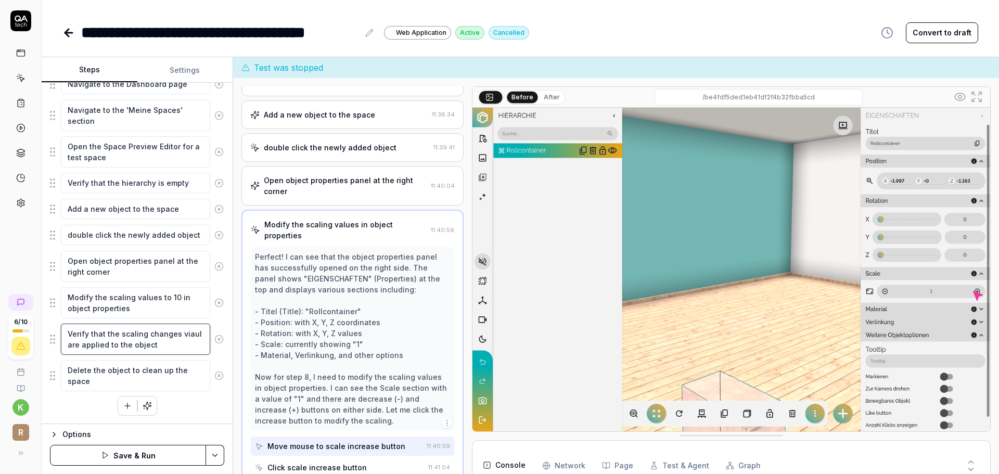
type textarea "Verify that the scaling changes viau are applied to the object"
type textarea "*"
type textarea "Verify that the scaling changes via are applied to the object"
type textarea "*"
type textarea "Verify that the scaling changes vi are applied to the object"
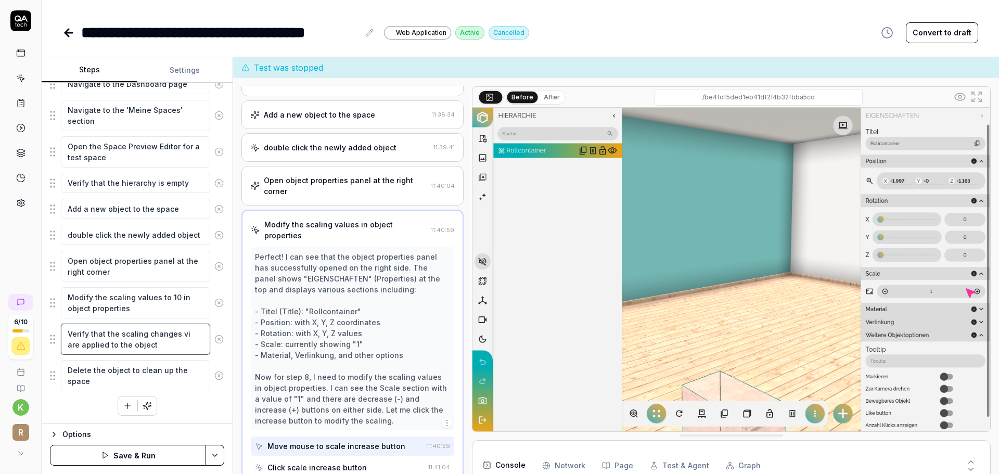
type textarea "*"
type textarea "Verify that the scaling changes vis are applied to the object"
type textarea "*"
type textarea "Verify that the scaling changes visu are applied to the object"
type textarea "*"
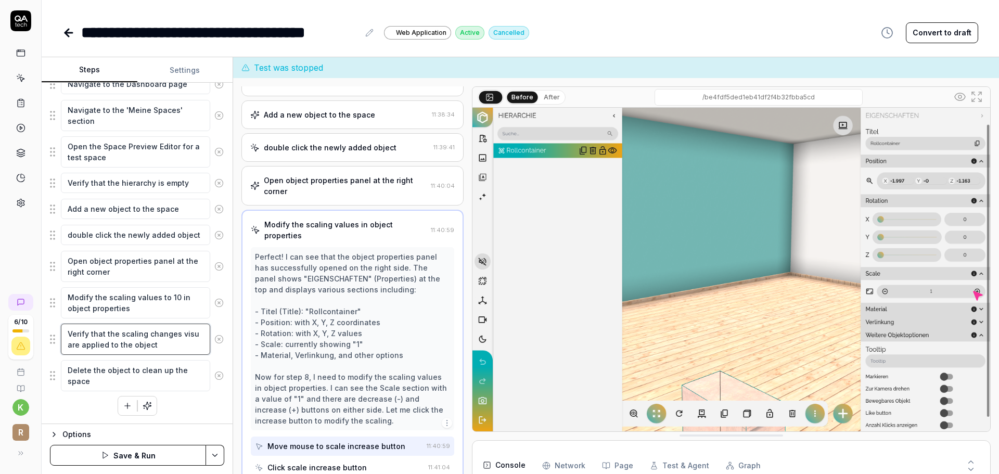
type textarea "Verify that the scaling changes visua are applied to the object"
type textarea "*"
type textarea "Verify that the scaling changes visual are applied to the object"
type textarea "*"
type textarea "Verify that the scaling changes visualy are applied to the object"
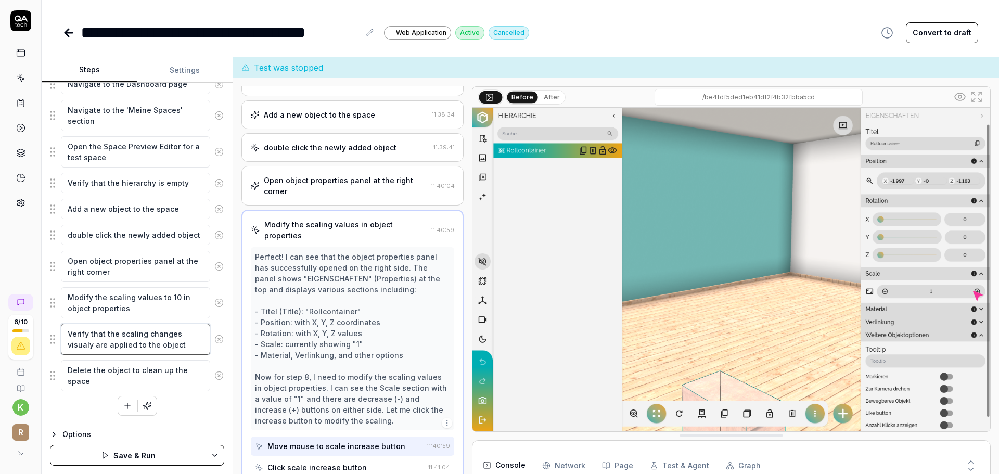
type textarea "*"
type textarea "Verify that the scaling changes visual are applied to the object"
type textarea "*"
type textarea "Verify that the scaling changes visuall are applied to the object"
type textarea "*"
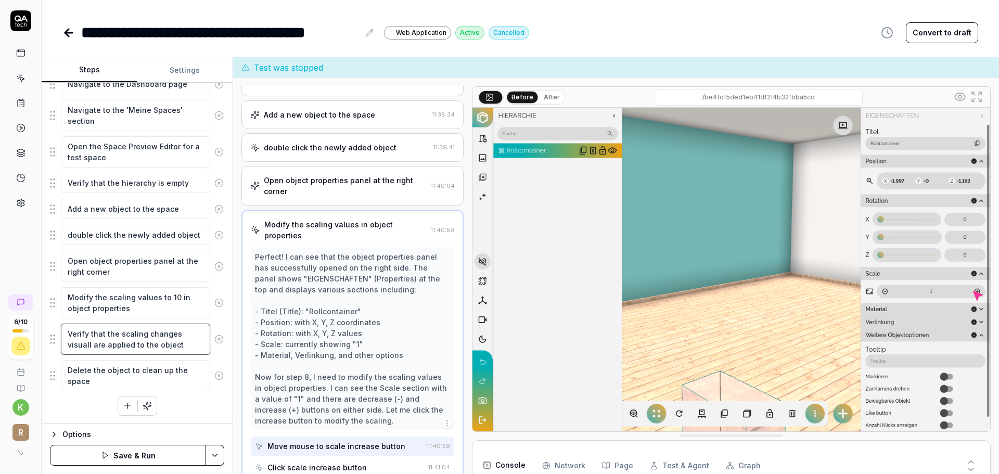
type textarea "Verify that the scaling changes visually are applied to the object"
drag, startPoint x: 187, startPoint y: 342, endPoint x: 96, endPoint y: 342, distance: 91.6
click at [96, 342] on textarea "Verify that the scaling changes visually are applied to the object" at bounding box center [135, 339] width 149 height 31
type textarea "*"
type textarea "Verify that the scaling changes visually"
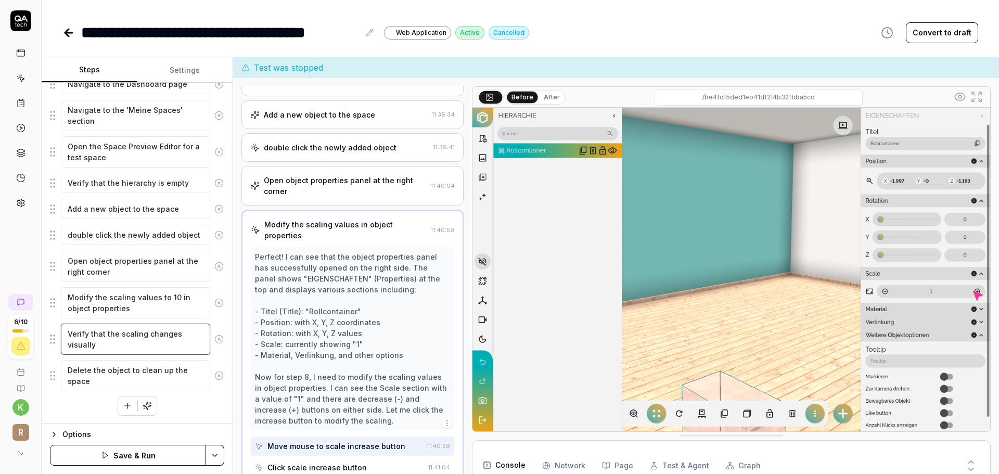
type textarea "*"
type textarea "Verify that the scaling changes visually"
click at [181, 410] on div "Navigate to the Dashboard page Navigate to the 'Meine Spaces' section Open the …" at bounding box center [137, 244] width 174 height 342
click at [167, 453] on button "Save & Run" at bounding box center [128, 455] width 156 height 21
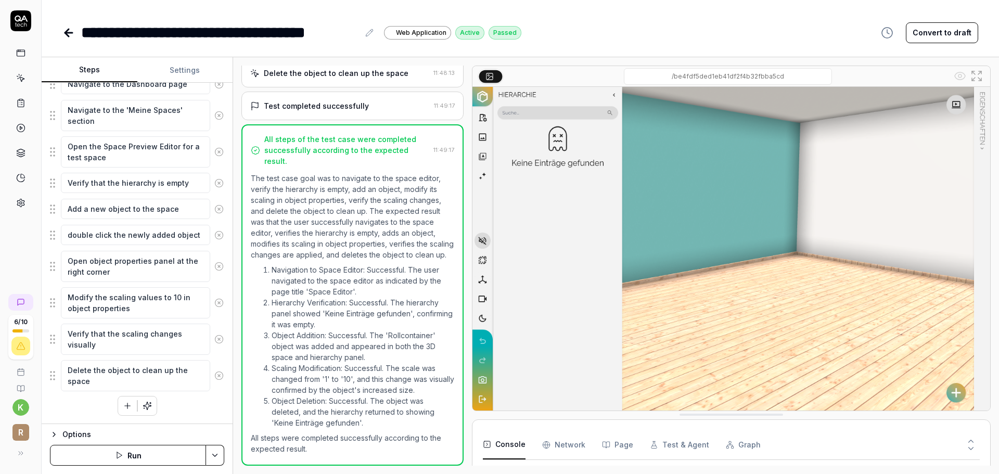
scroll to position [372, 0]
click at [67, 37] on icon at bounding box center [68, 33] width 12 height 12
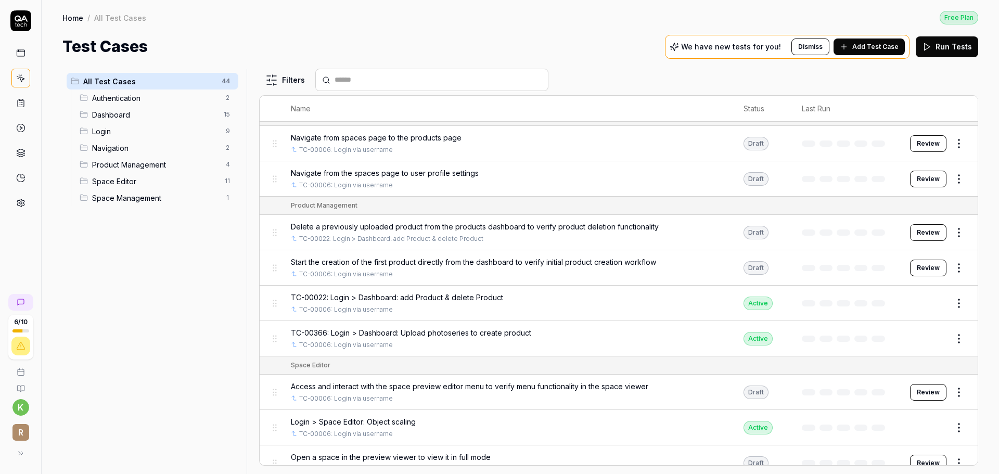
scroll to position [1341, 0]
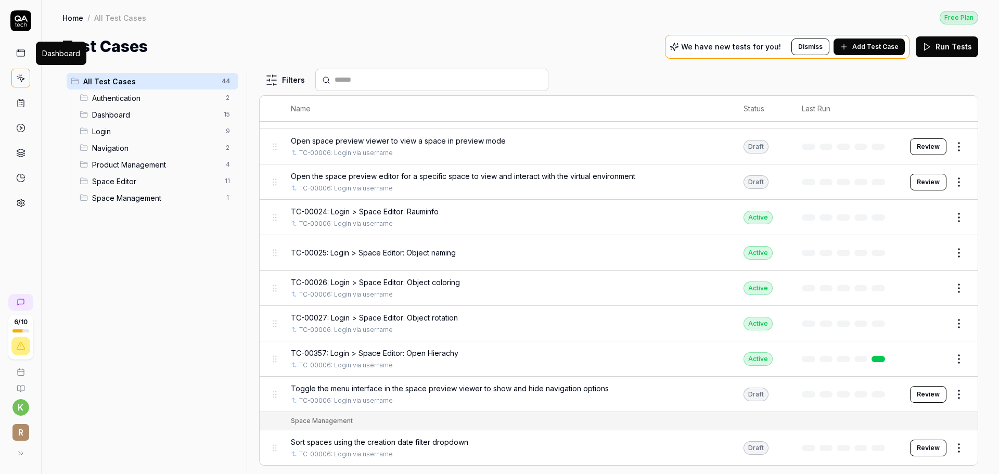
click at [17, 54] on icon at bounding box center [20, 52] width 9 height 9
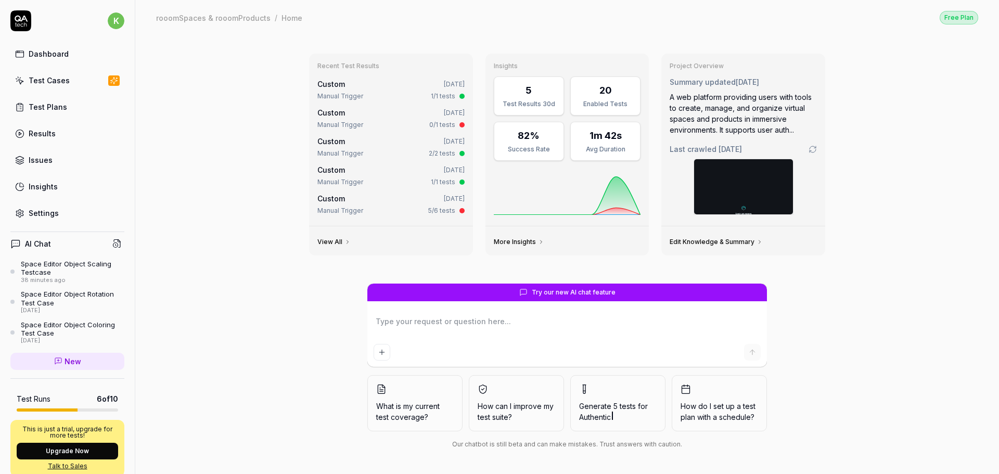
click at [68, 268] on div "Space Editor Object Scaling Testcase" at bounding box center [73, 268] width 104 height 17
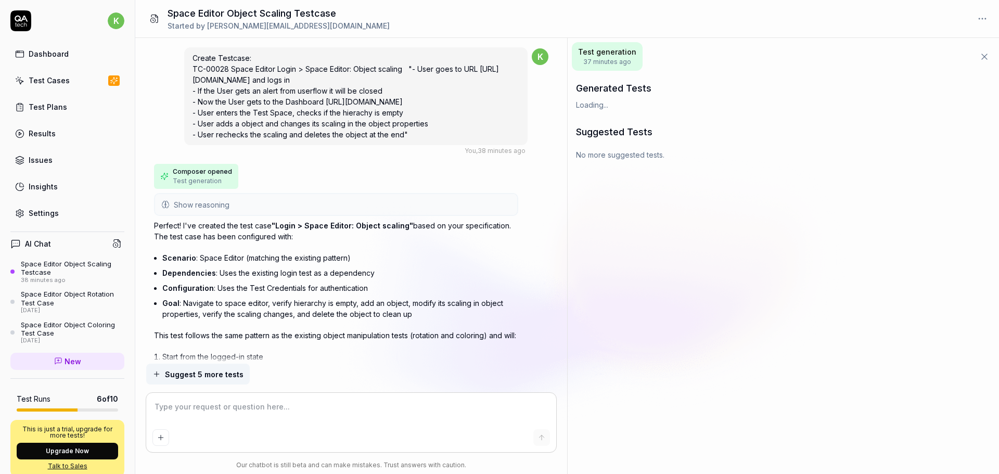
scroll to position [163, 0]
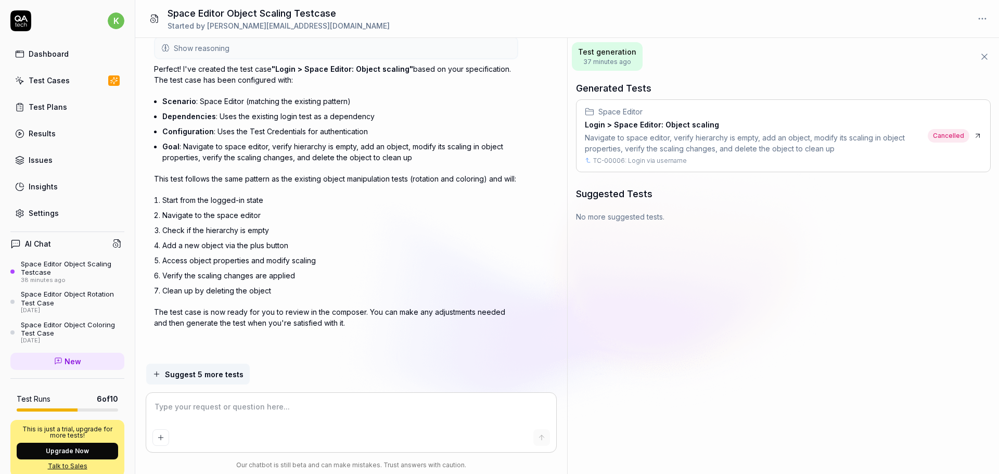
click at [809, 135] on div "Navigate to space editor, verify hierarchy is empty, add an object, modify its …" at bounding box center [754, 143] width 339 height 22
type textarea "*"
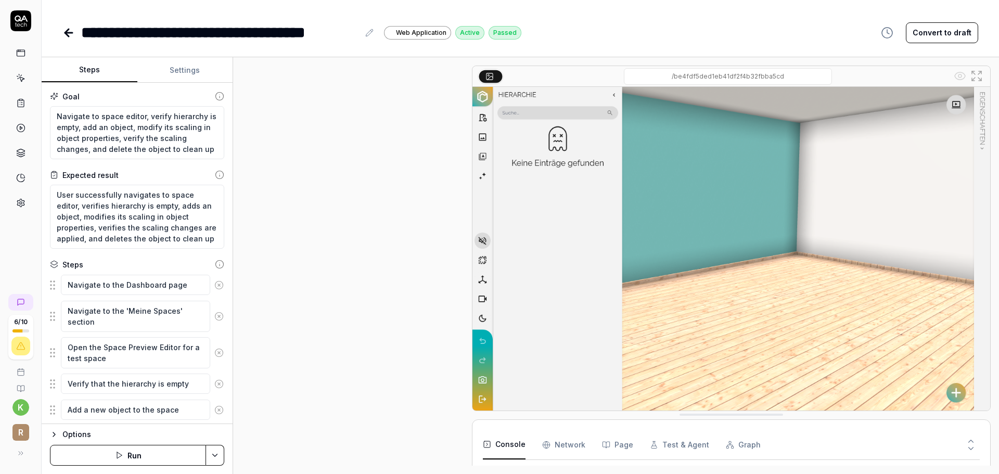
scroll to position [328, 0]
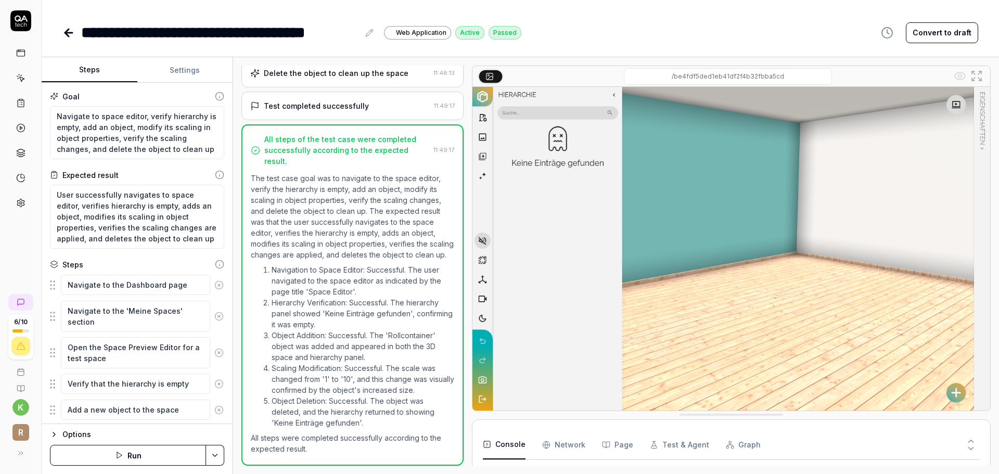
click at [84, 35] on div "**********" at bounding box center [220, 32] width 278 height 23
click at [107, 37] on div "**********" at bounding box center [220, 32] width 278 height 23
type textarea "*"
click at [103, 33] on div "**********" at bounding box center [220, 32] width 278 height 23
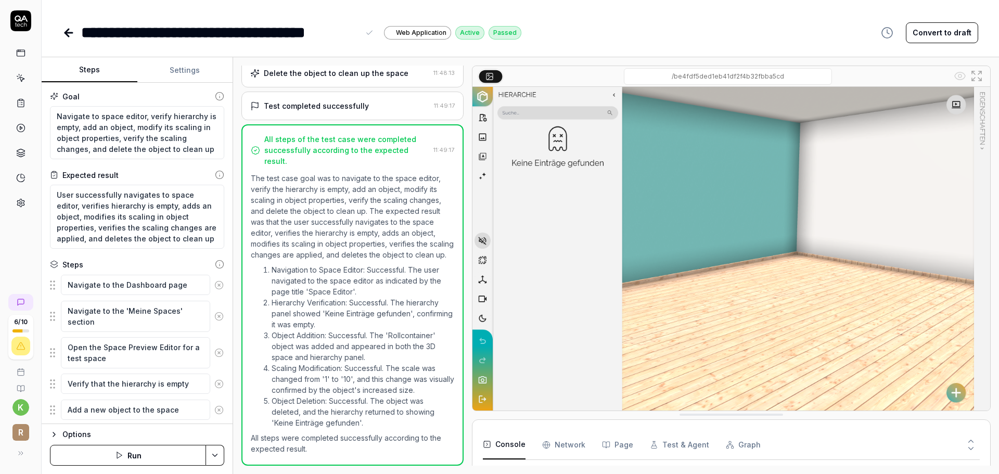
click at [81, 29] on div "**********" at bounding box center [220, 32] width 278 height 23
paste div
click at [173, 30] on div "**********" at bounding box center [263, 32] width 365 height 23
click at [480, 49] on div "**********" at bounding box center [521, 237] width 958 height 474
click at [66, 33] on icon at bounding box center [68, 33] width 7 height 0
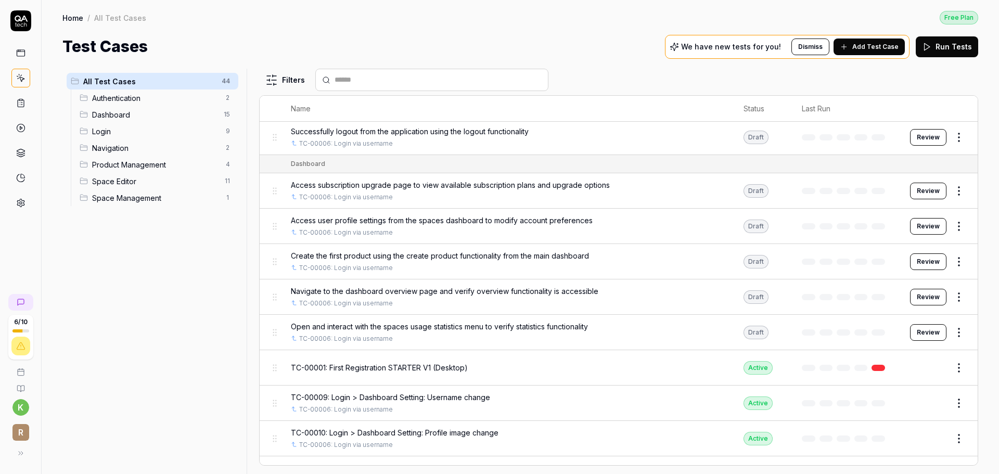
scroll to position [104, 0]
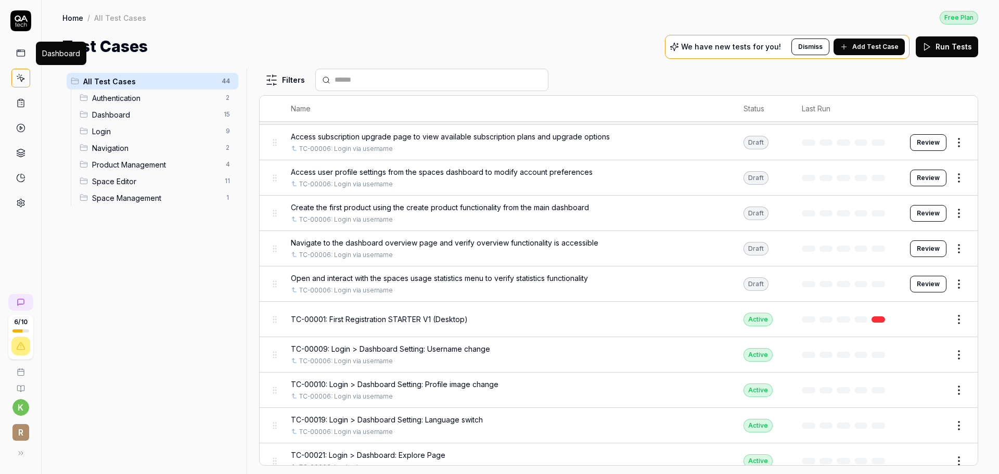
click at [23, 54] on icon at bounding box center [20, 52] width 9 height 9
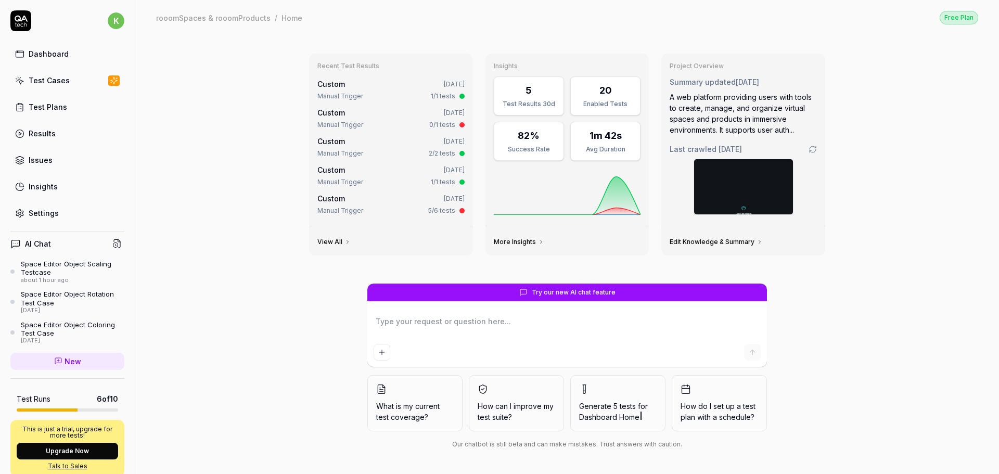
click at [421, 326] on textarea at bounding box center [567, 327] width 387 height 26
paste textarea "TC-00030 Space Editor Login > Space Editor: Object with plane - add image "- Us…"
type textarea "*"
type textarea "TC-00030 Space Editor Login > Space Editor: Object with plane - add image "- Us…"
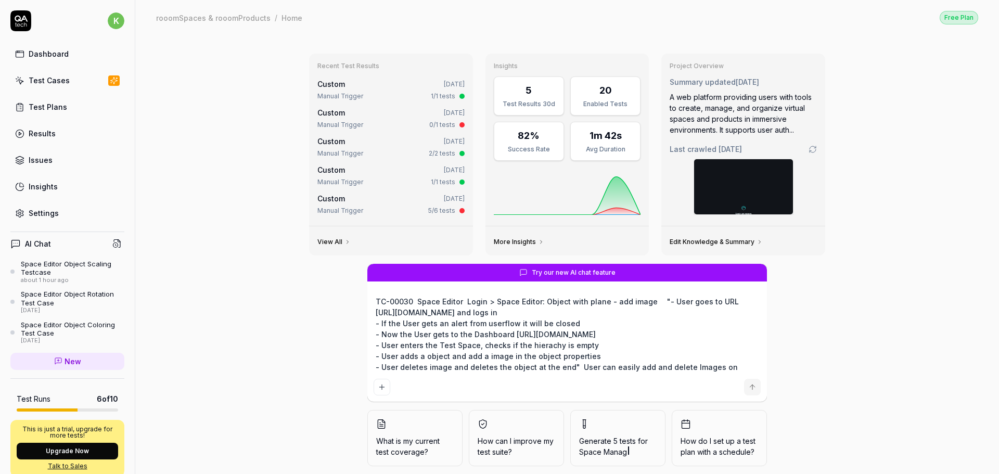
type textarea "*"
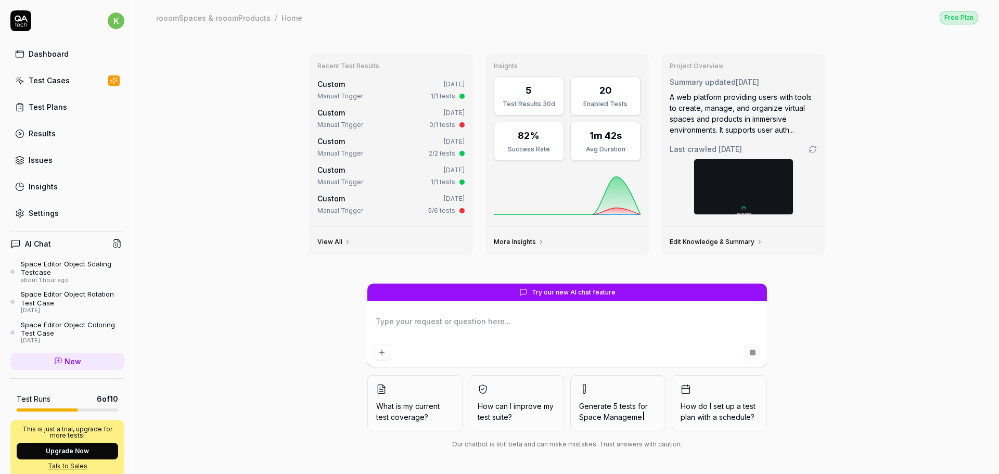
type textarea "*"
type textarea "c"
type textarea "*"
type textarea "cr"
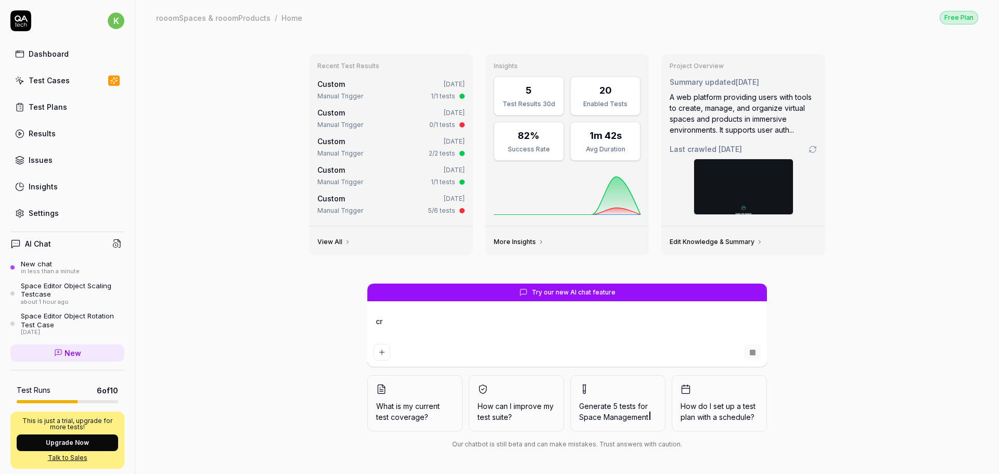
type textarea "*"
type textarea "cre"
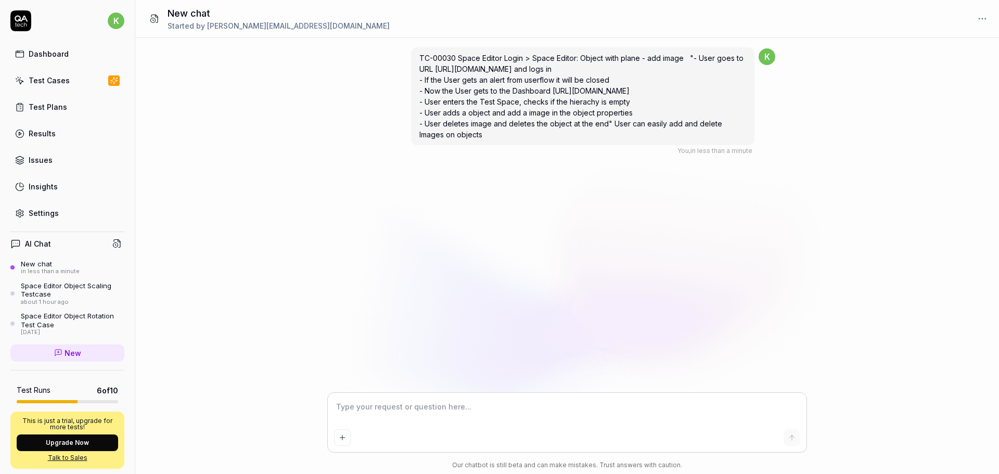
type textarea "*"
type textarea "t"
type textarea "*"
type textarea "te"
type textarea "*"
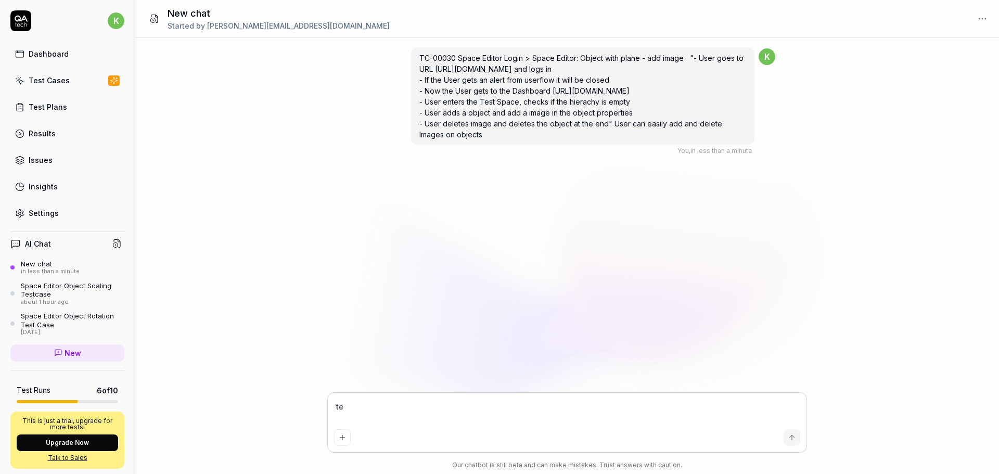
type textarea "te"
type textarea "*"
type textarea "te a"
type textarea "*"
type textarea "te a"
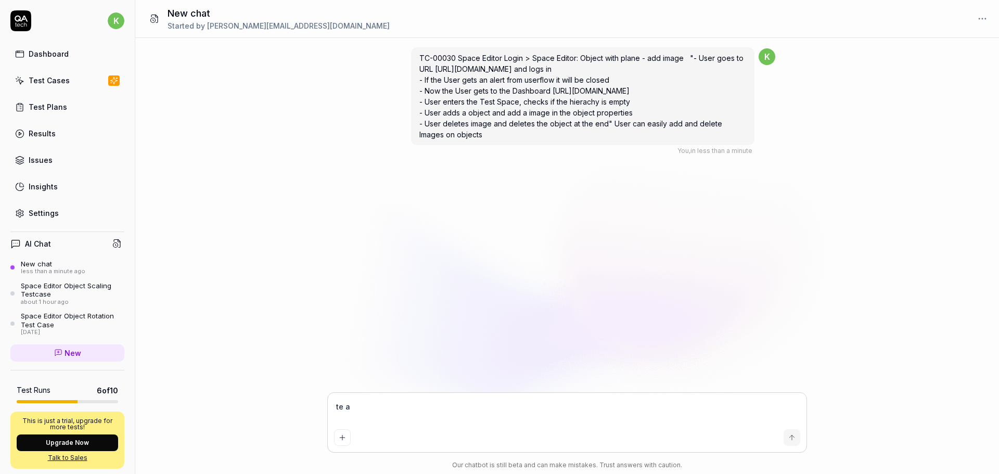
type textarea "*"
type textarea "te a"
type textarea "*"
type textarea "te"
type textarea "*"
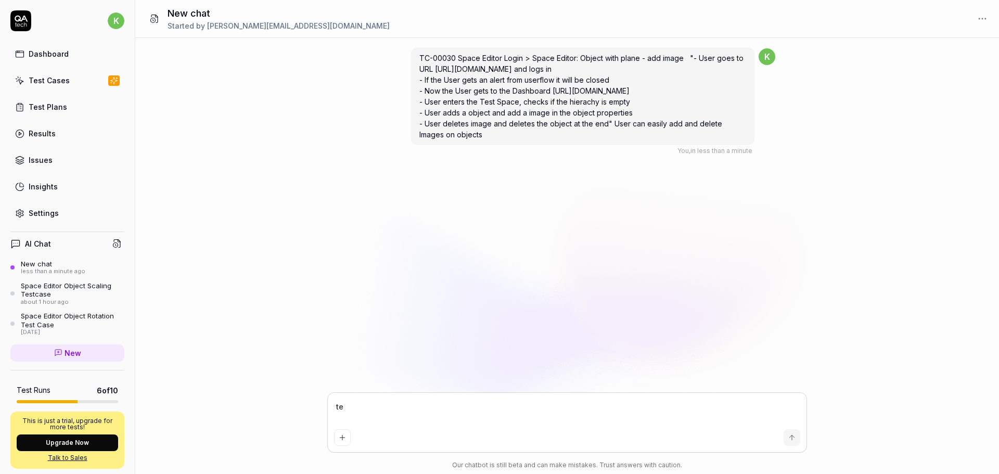
type textarea "te"
type textarea "*"
type textarea "t"
type textarea "*"
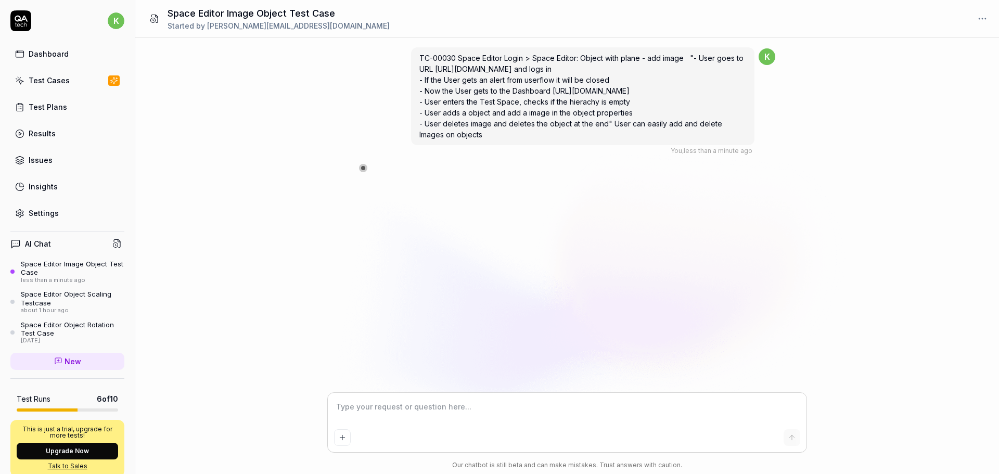
type textarea "*"
type textarea "c"
type textarea "*"
type textarea "cr"
type textarea "*"
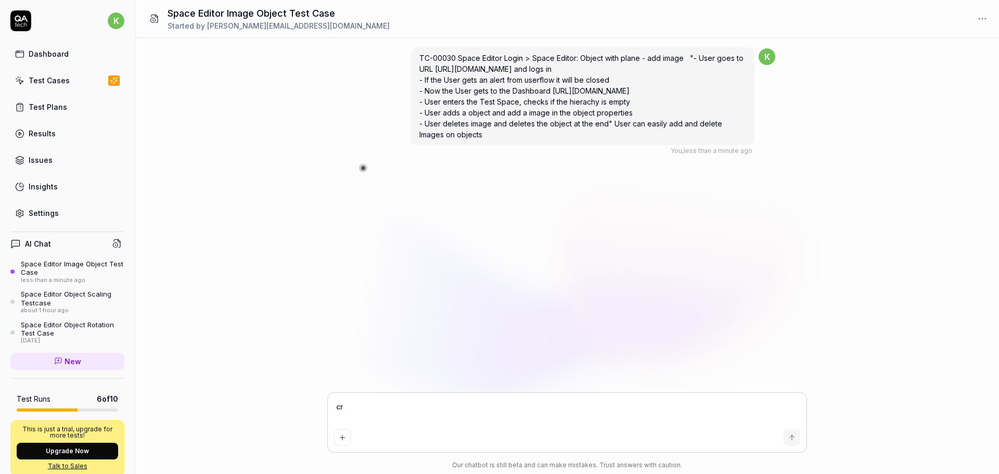
type textarea "cre"
type textarea "*"
type textarea "crea"
type textarea "*"
type textarea "creat"
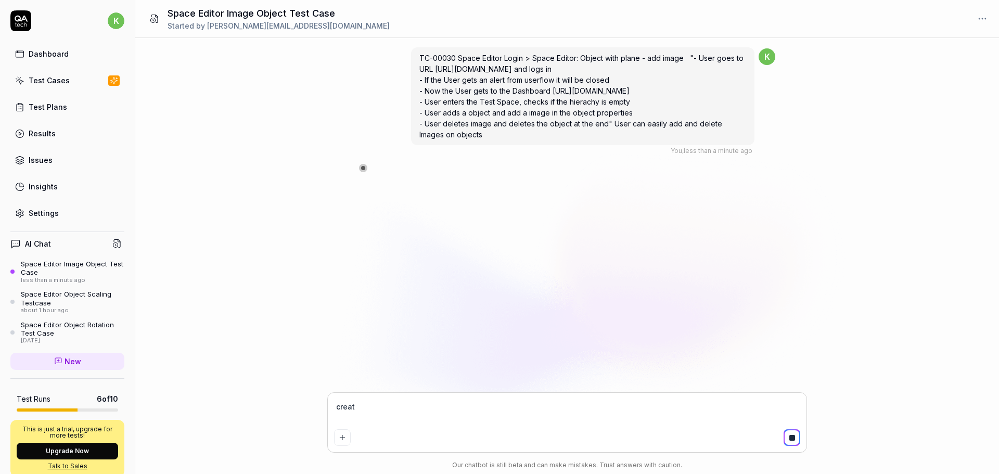
type textarea "*"
type textarea "create"
type textarea "*"
type textarea "create"
type textarea "*"
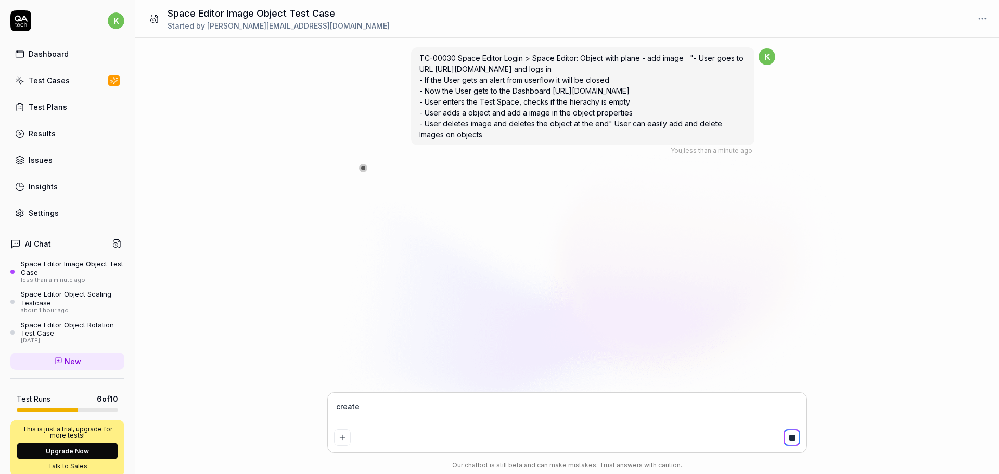
type textarea "create"
type textarea "*"
type textarea "create t"
type textarea "*"
type textarea "create"
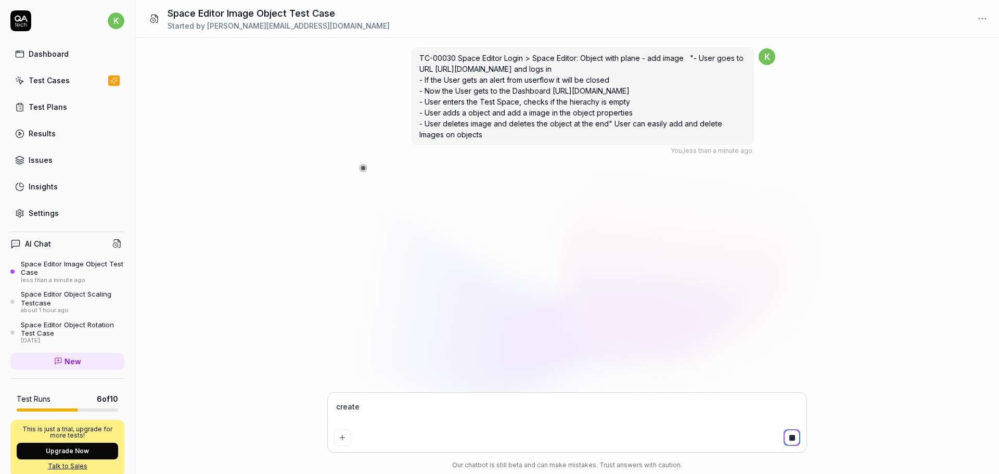
type textarea "*"
type textarea "create a"
type textarea "*"
type textarea "create a"
type textarea "*"
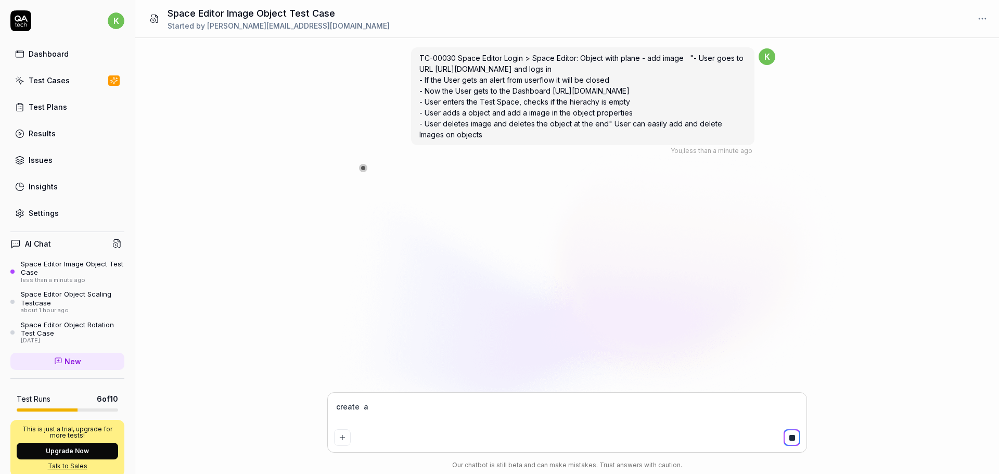
type textarea "create a t"
type textarea "*"
type textarea "create a te"
type textarea "*"
type textarea "create a tes"
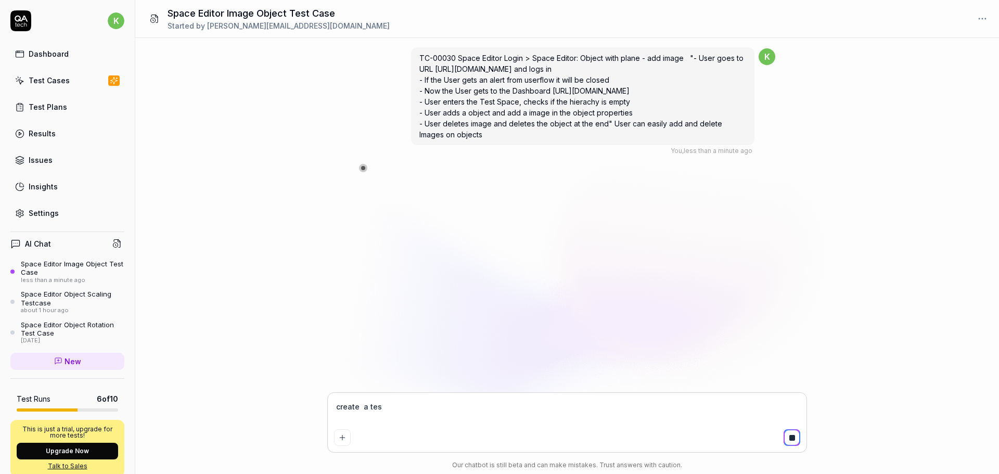
type textarea "*"
type textarea "create a test"
type textarea "*"
type textarea "create a test"
type textarea "*"
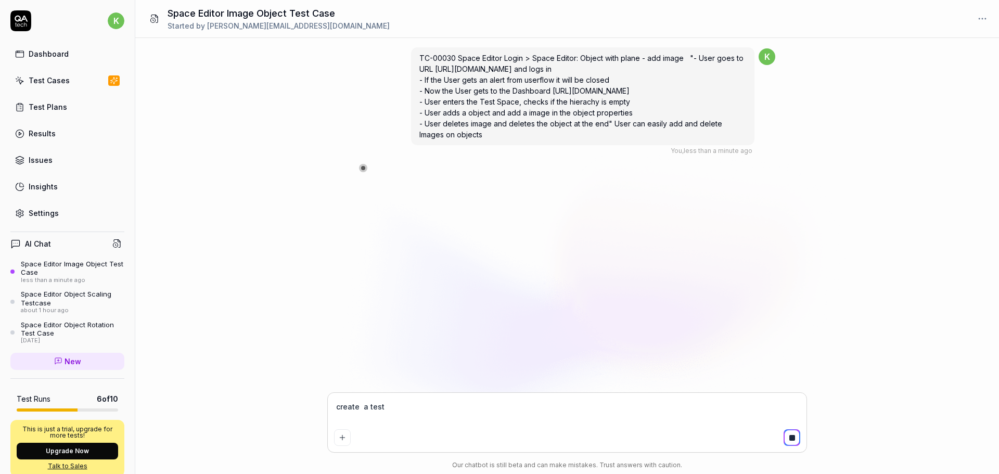
type textarea "create a test c"
type textarea "*"
type textarea "create a test ca"
type textarea "*"
type textarea "create a test cas"
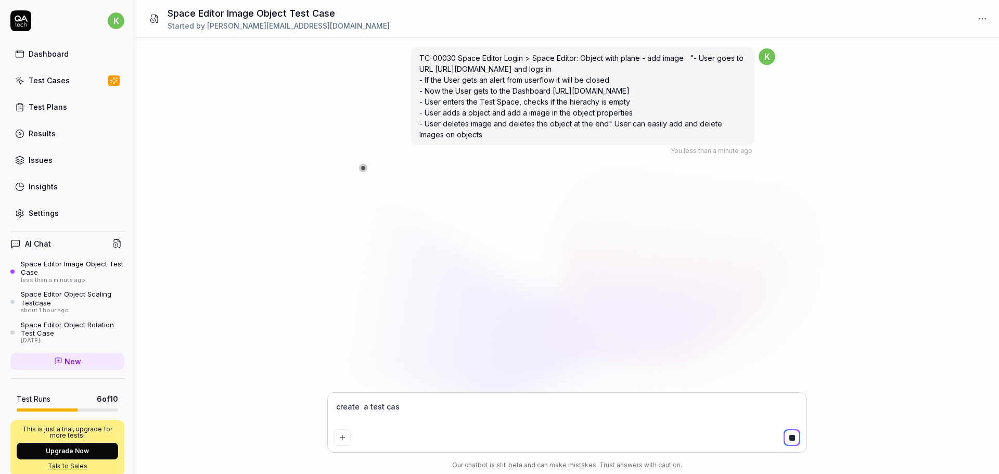
type textarea "*"
type textarea "create a test case"
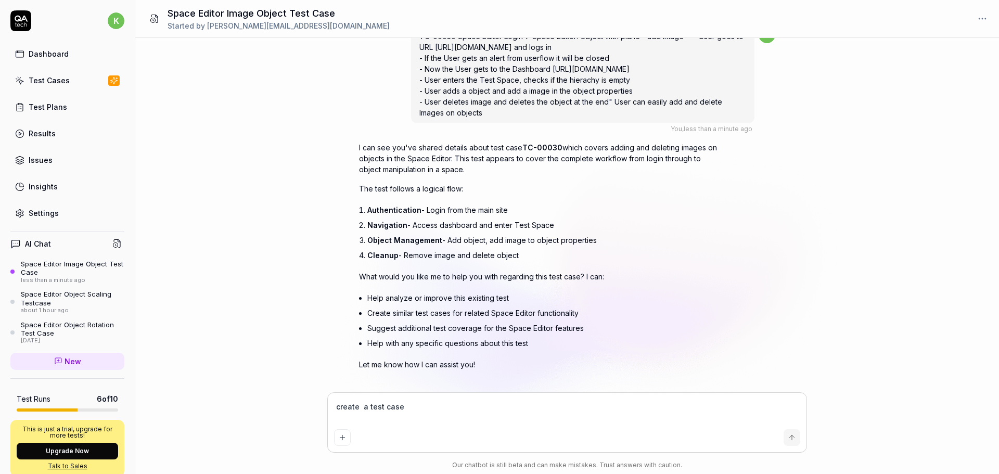
scroll to position [34, 0]
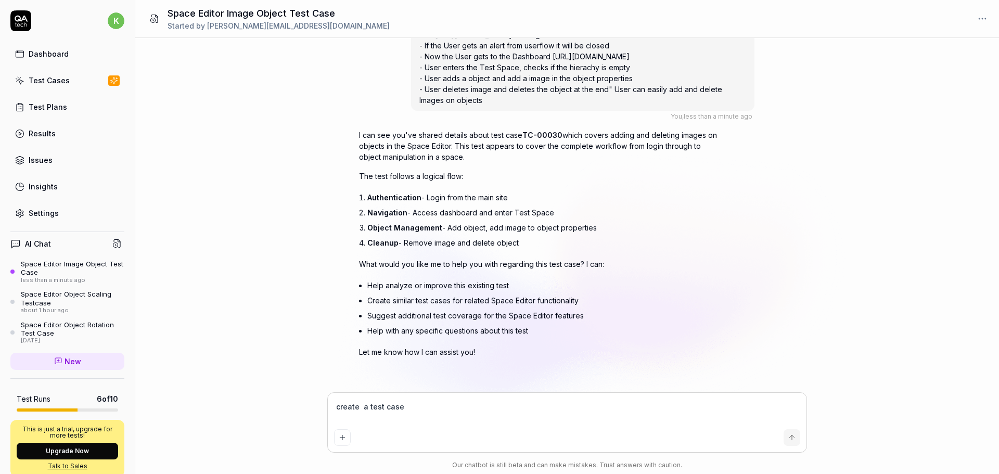
type textarea "*"
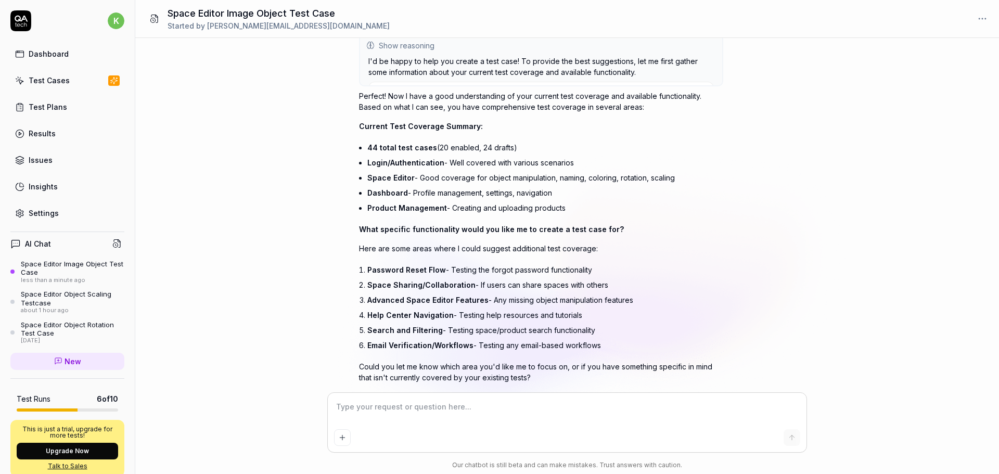
scroll to position [428, 0]
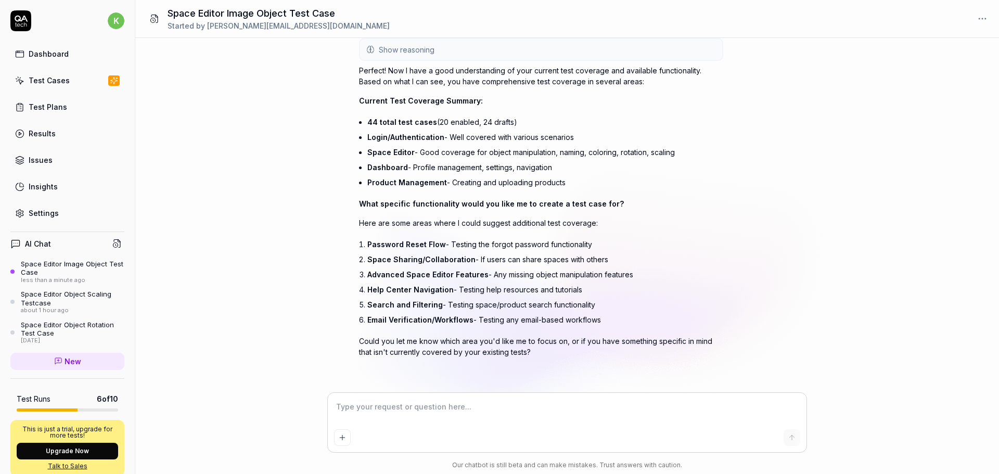
click at [398, 413] on textarea at bounding box center [567, 412] width 466 height 26
click at [384, 404] on textarea at bounding box center [567, 412] width 466 height 26
type textarea "*"
type textarea "u"
type textarea "*"
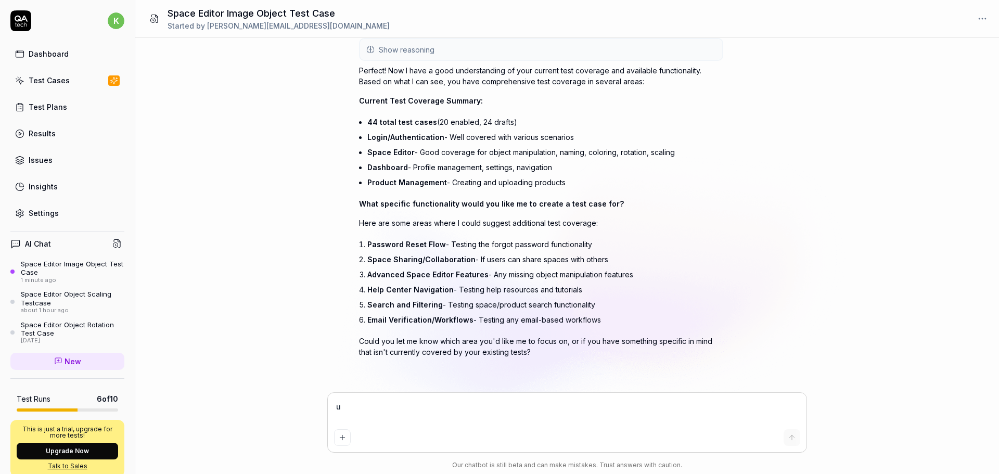
type textarea "us"
type textarea "*"
type textarea "use"
type textarea "*"
type textarea "user"
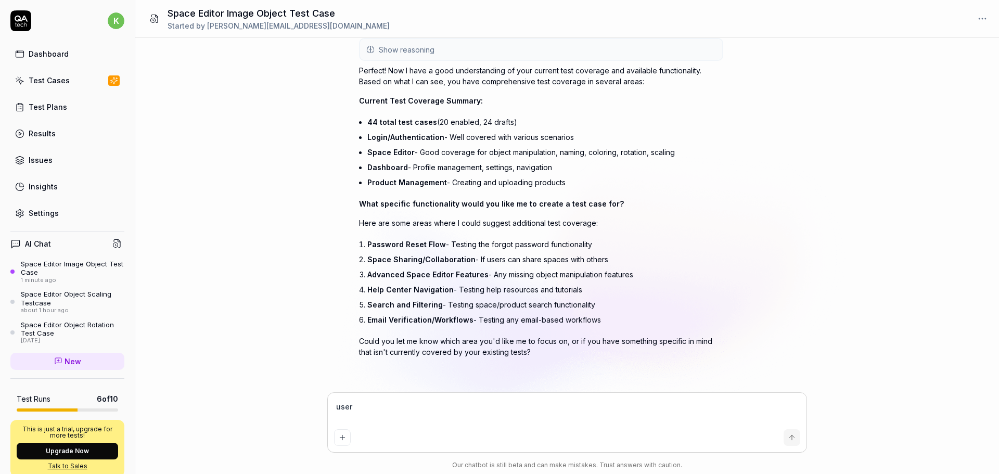
type textarea "*"
type textarea "user"
type textarea "*"
type textarea "user a"
type textarea "*"
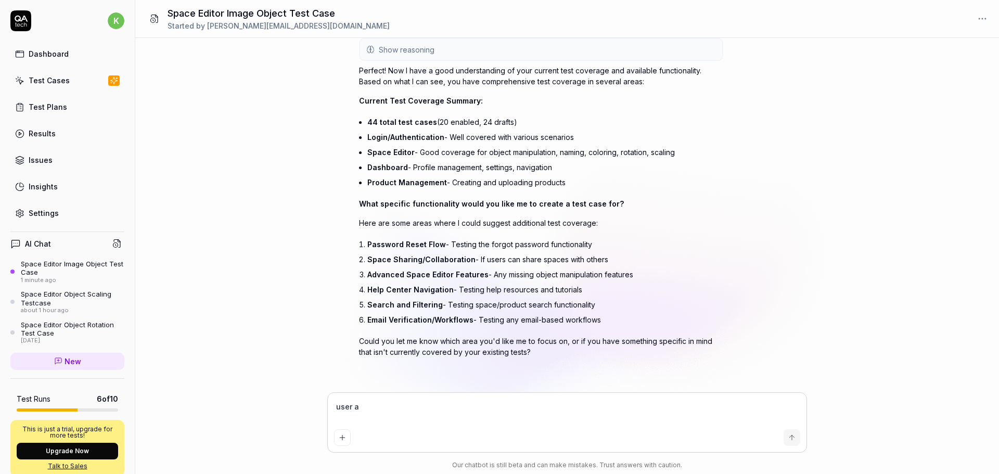
type textarea "user ad"
type textarea "*"
type textarea "user add"
type textarea "*"
type textarea "user adds"
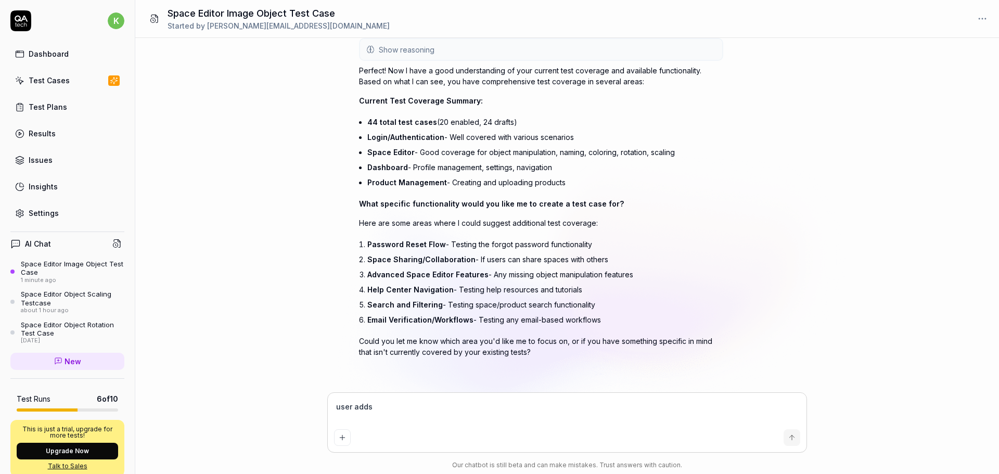
type textarea "*"
type textarea "user adds"
type textarea "*"
type textarea "user adds a"
type textarea "*"
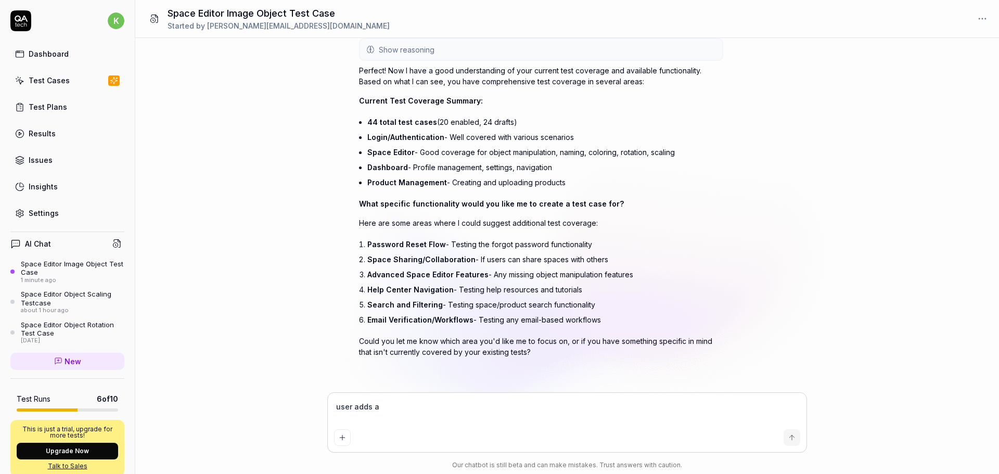
type textarea "user adds an"
type textarea "*"
type textarea "user adds an"
type textarea "*"
type textarea "user adds an o"
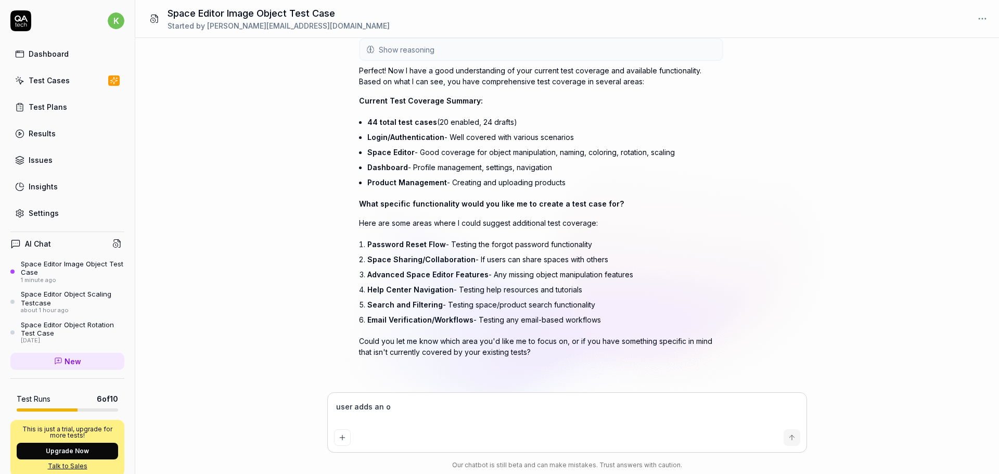
type textarea "*"
type textarea "user adds an ob"
type textarea "*"
type textarea "user adds an obj"
type textarea "*"
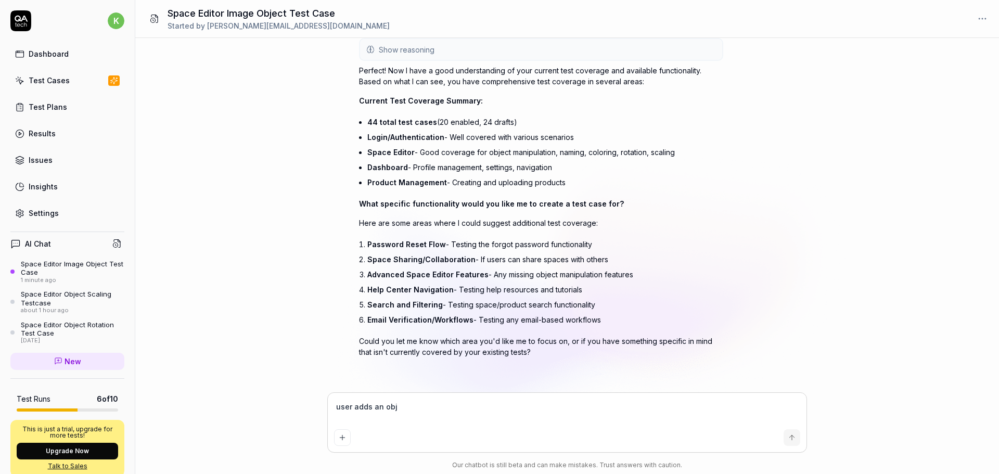
type textarea "user adds an obje"
type textarea "*"
type textarea "user adds an objec"
type textarea "*"
type textarea "user adds an object"
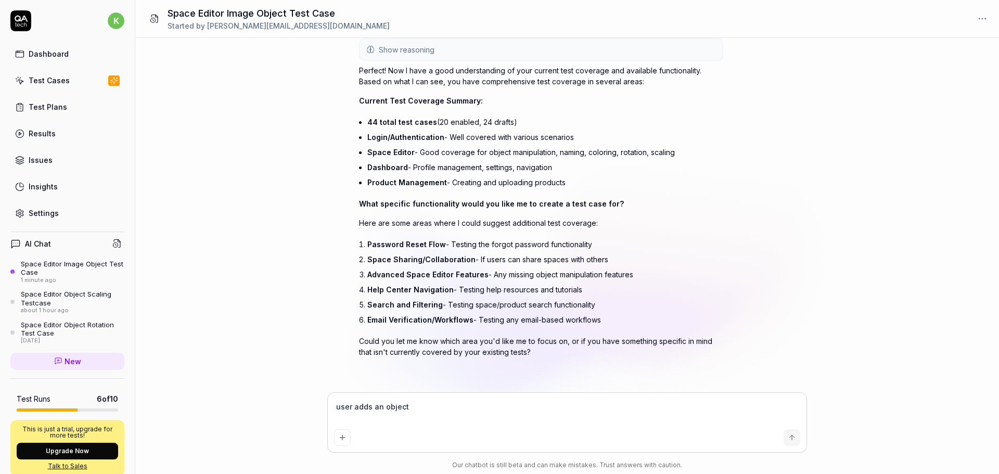
type textarea "*"
type textarea "user adds an object"
type textarea "*"
type textarea "user adds an object a"
type textarea "*"
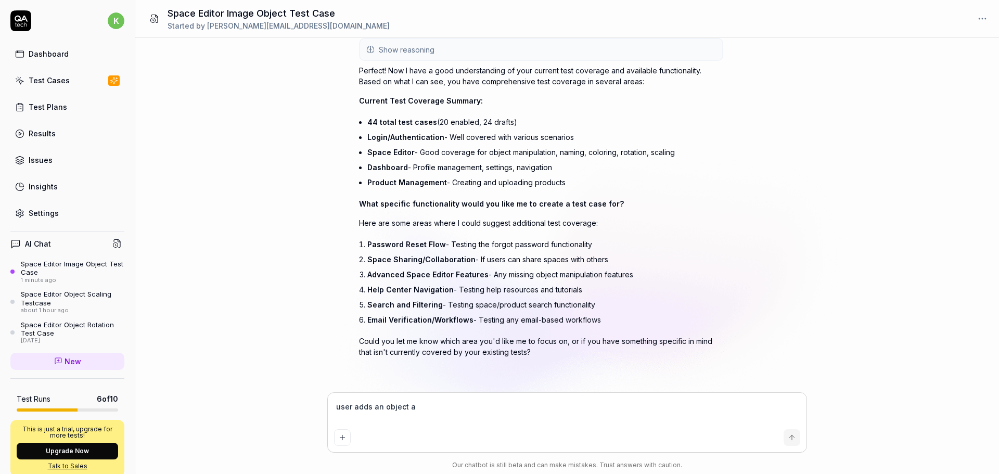
type textarea "user adds an object an"
type textarea "*"
type textarea "user adds an object and"
type textarea "*"
type textarea "user adds an object and"
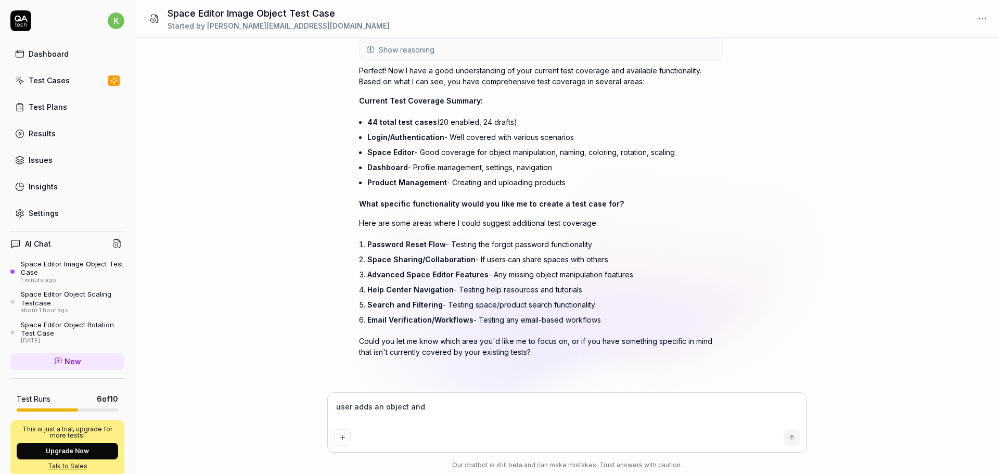
type textarea "*"
type textarea "user adds an object and a"
type textarea "*"
type textarea "user adds an object and ad"
type textarea "*"
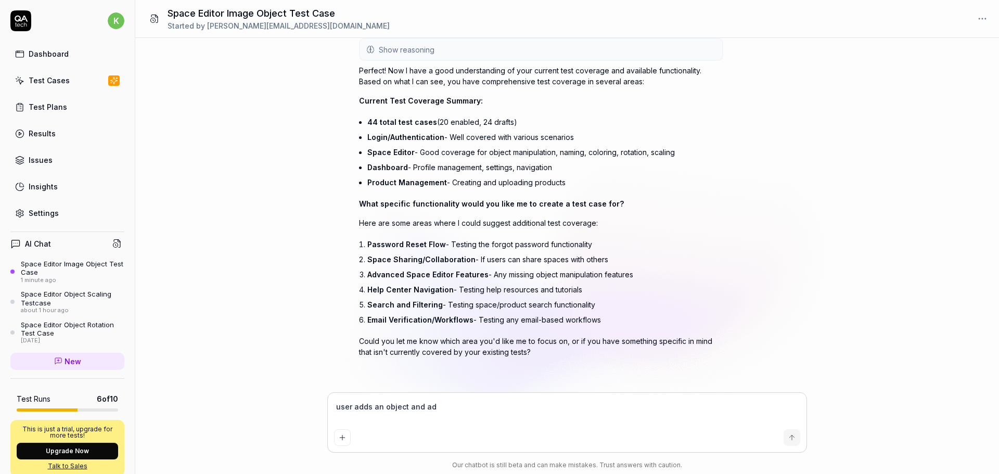
type textarea "user adds an object and add"
type textarea "*"
type textarea "user adds an object and adds"
type textarea "*"
type textarea "user adds an object and adds"
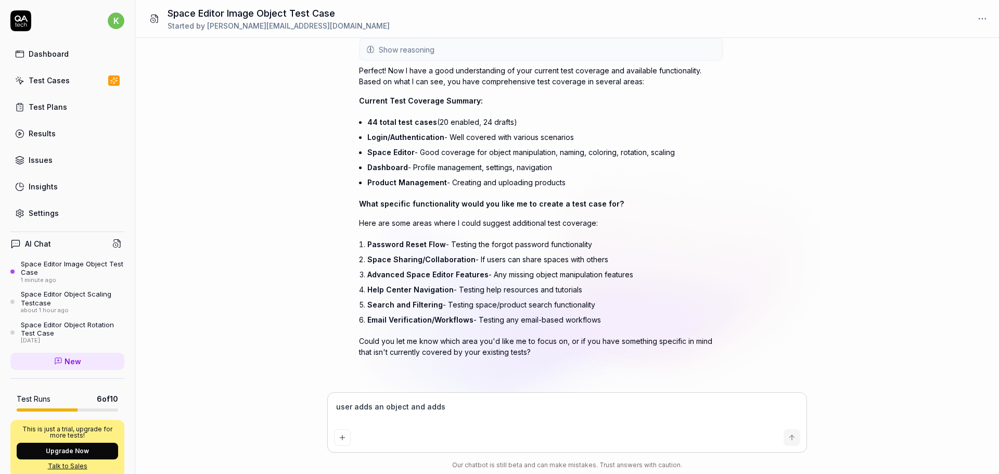
type textarea "*"
type textarea "user adds an object and adds a"
type textarea "*"
type textarea "user adds an object and adds an"
type textarea "*"
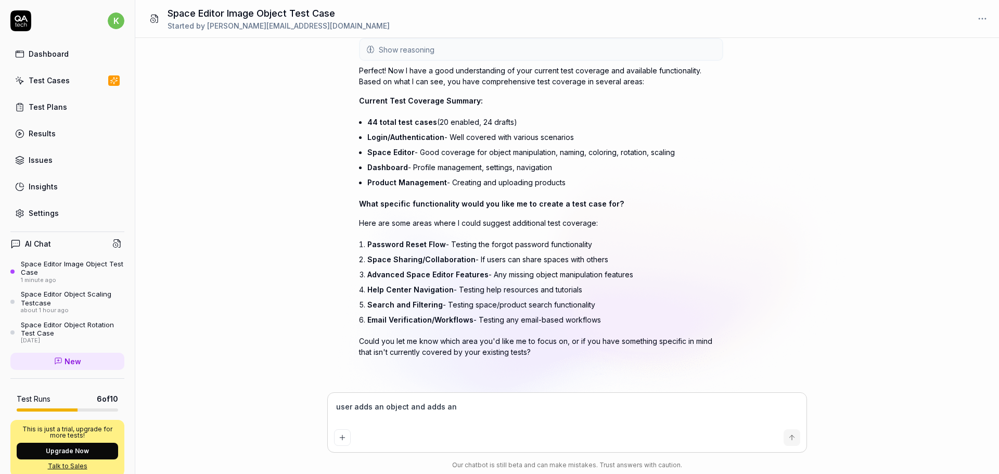
type textarea "user adds an object and adds an"
type textarea "*"
type textarea "user adds an object and adds an i"
type textarea "*"
type textarea "user adds an object and adds an im"
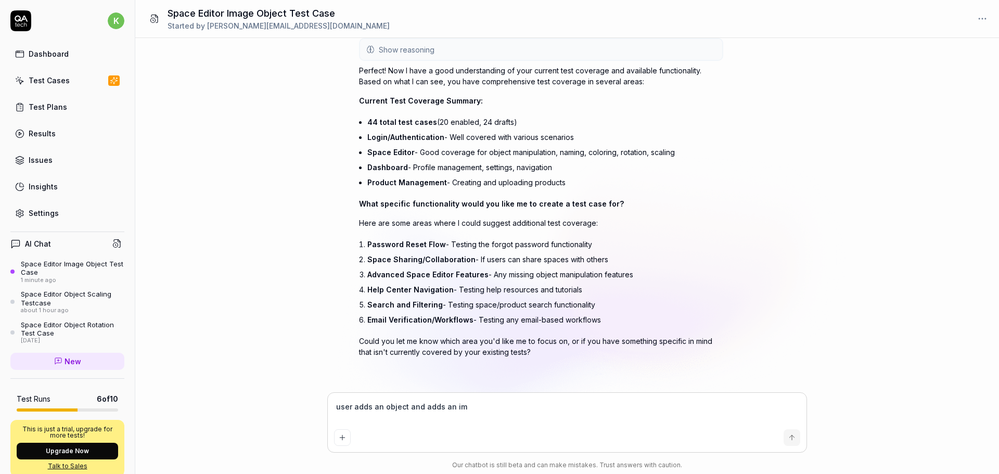
type textarea "*"
type textarea "user adds an object and adds an ima"
type textarea "*"
type textarea "user adds an object and adds an imag"
type textarea "*"
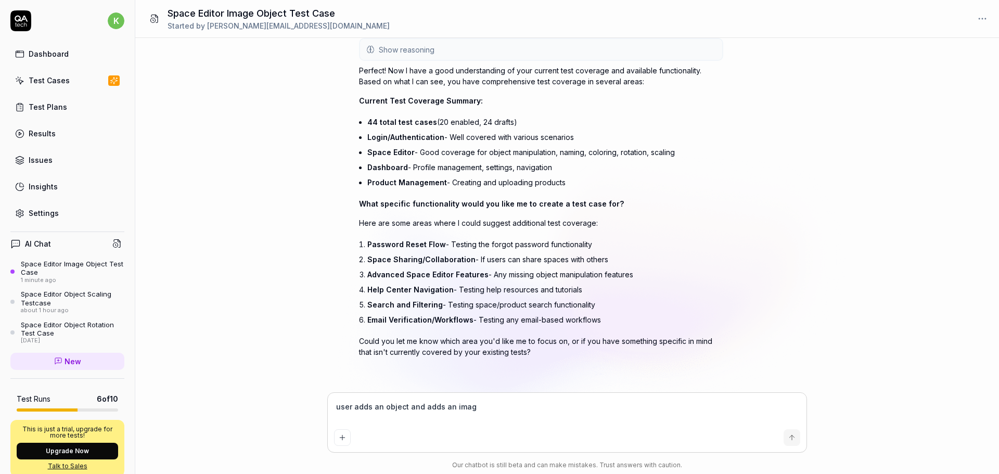
type textarea "user adds an object and adds an image"
type textarea "*"
type textarea "user adds an object and adds an imag"
type textarea "*"
type textarea "user adds an object and adds an ima"
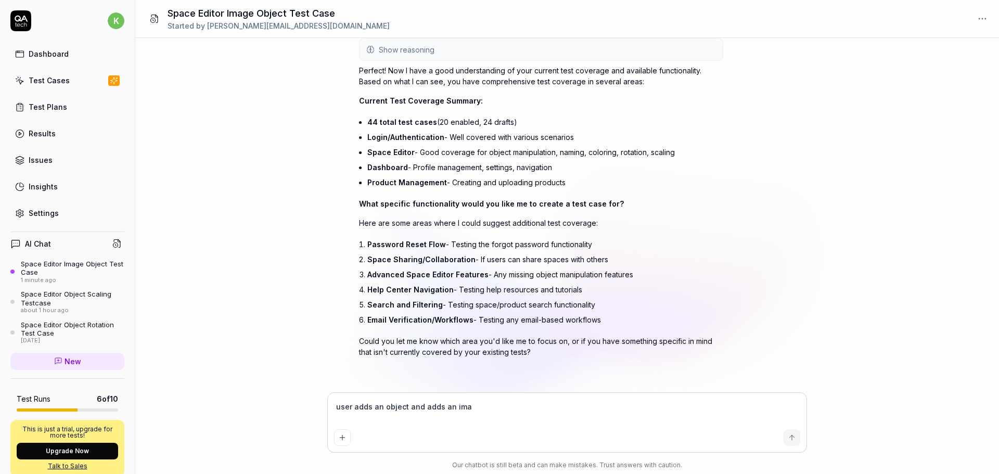
type textarea "*"
type textarea "user adds an object and adds an im"
type textarea "*"
type textarea "user adds an object and adds an i"
type textarea "*"
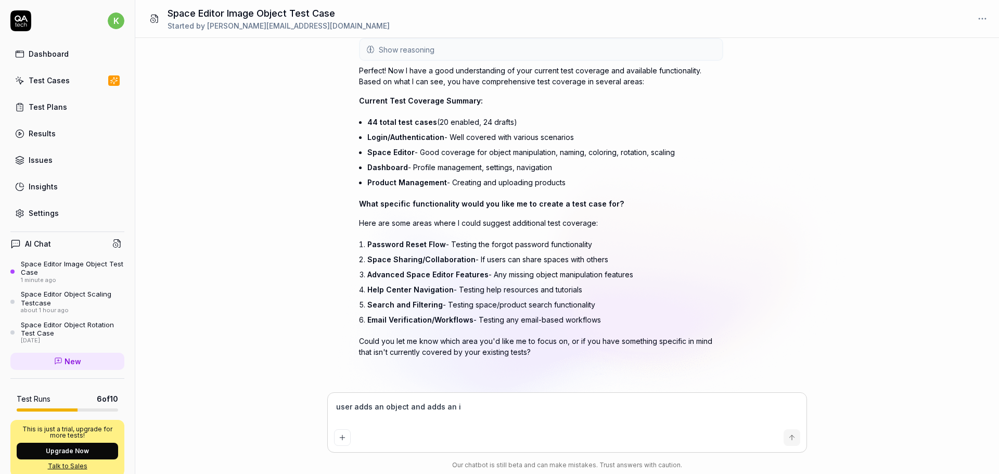
type textarea "user adds an object and adds an"
type textarea "*"
type textarea "user adds an object and adds an"
type textarea "*"
type textarea "user adds an object and adds a"
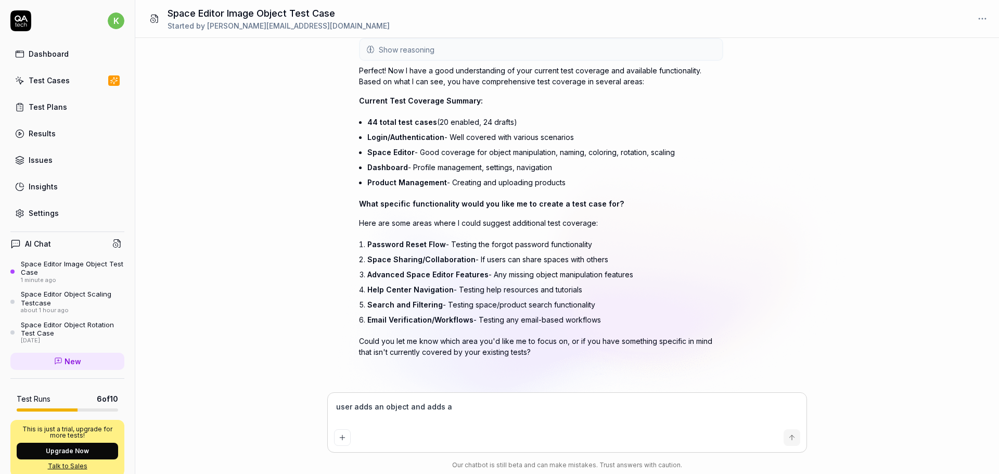
type textarea "*"
type textarea "user adds an object and adds"
type textarea "*"
type textarea "user adds an object and adds"
type textarea "*"
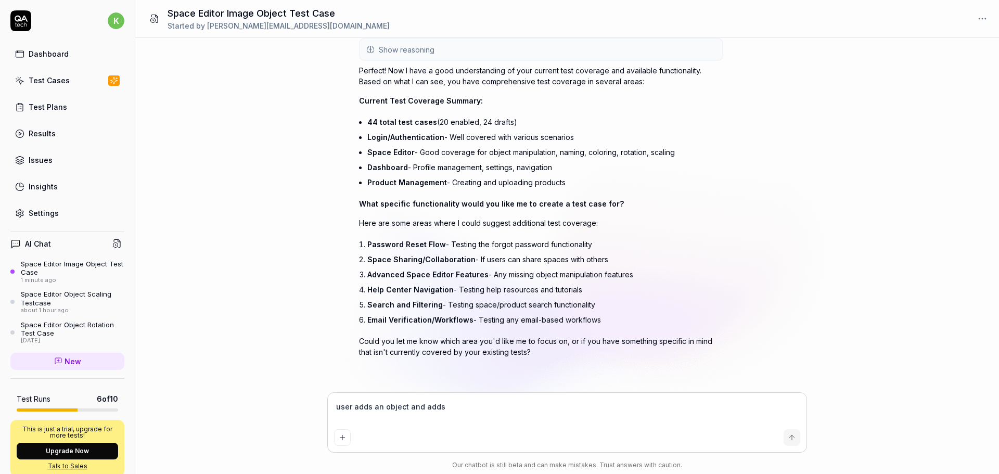
type textarea "user adds an object and add"
type textarea "*"
type textarea "user adds an object and ad"
type textarea "*"
type textarea "user adds an object and a"
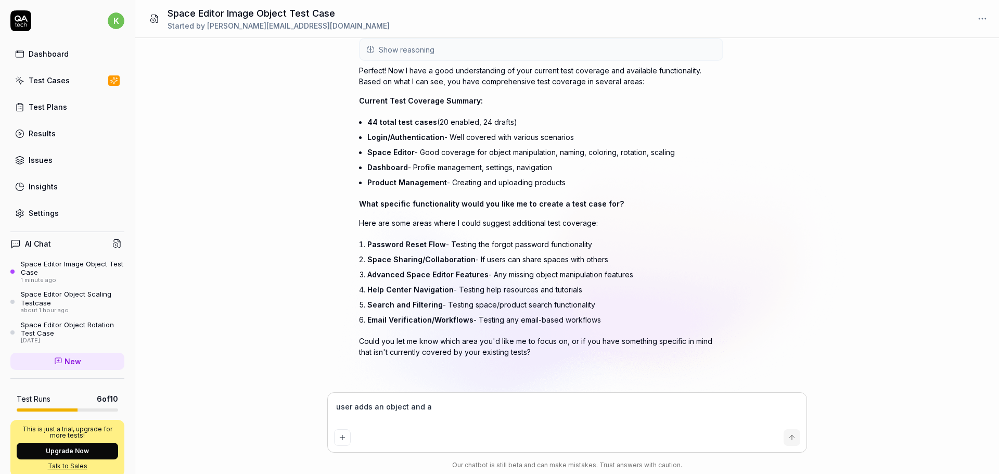
type textarea "*"
type textarea "user adds an object and"
type textarea "*"
type textarea "user adds an object and"
type textarea "*"
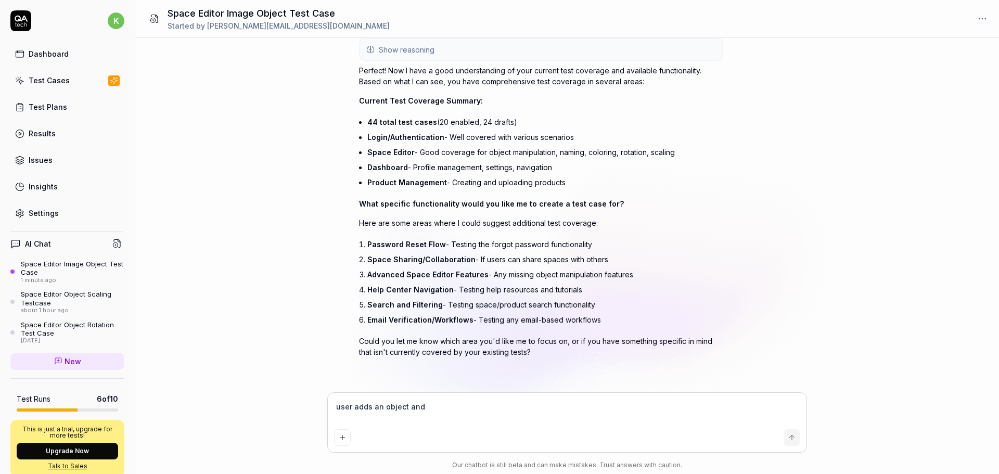
type textarea "user adds an object an"
type textarea "*"
type textarea "user adds an object a"
type textarea "*"
type textarea "user adds an object"
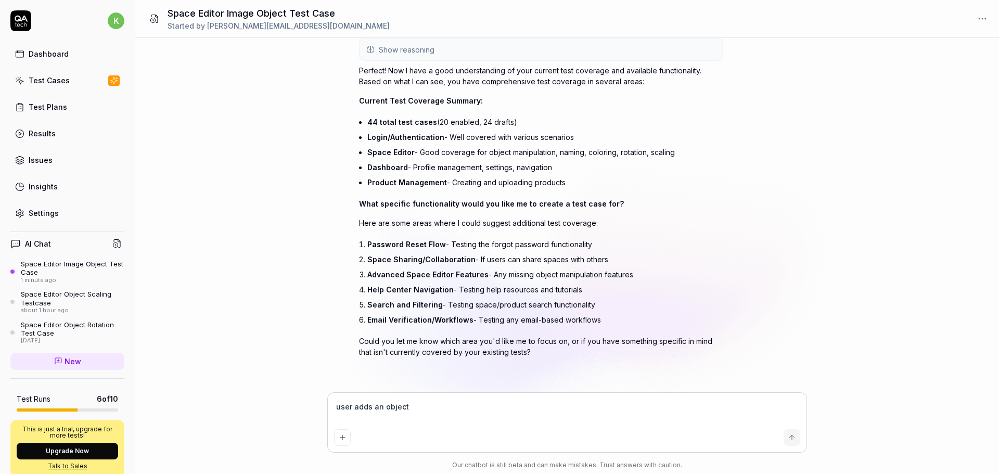
type textarea "*"
type textarea "user adds an object"
type textarea "*"
type textarea "user adds an objec"
type textarea "*"
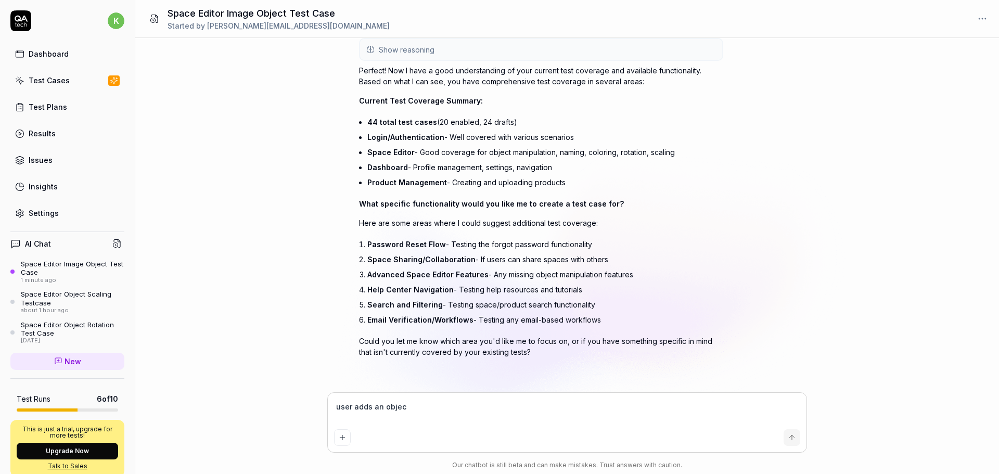
type textarea "user adds an obje"
type textarea "*"
type textarea "user adds an obj"
type textarea "*"
type textarea "user adds an ob"
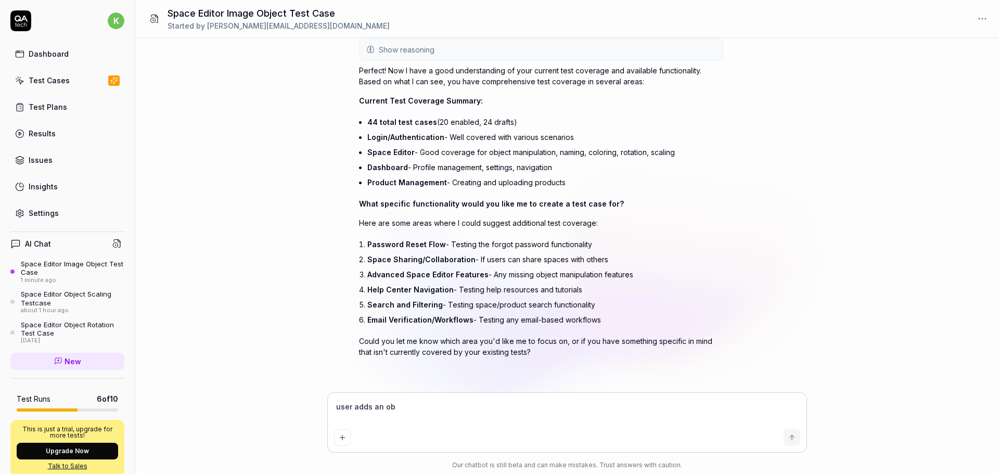
type textarea "*"
type textarea "user adds an o"
type textarea "*"
type textarea "user adds an"
type textarea "*"
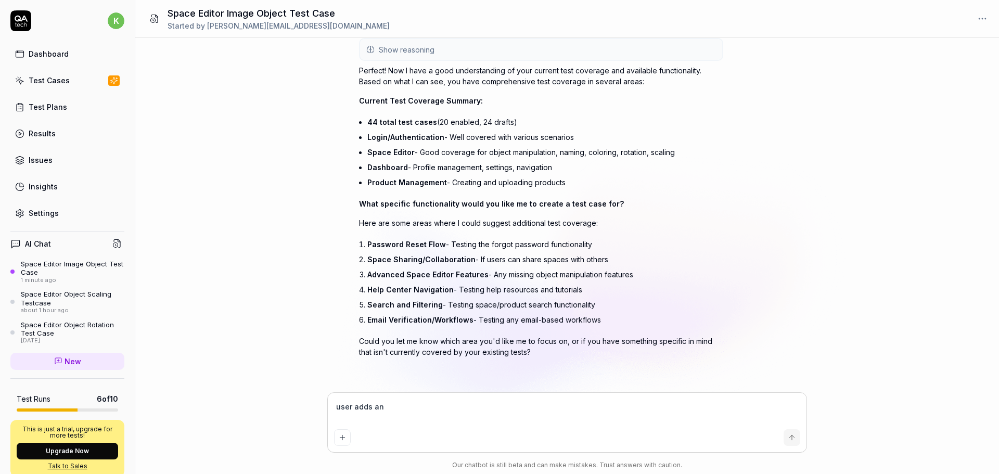
type textarea "user adds an"
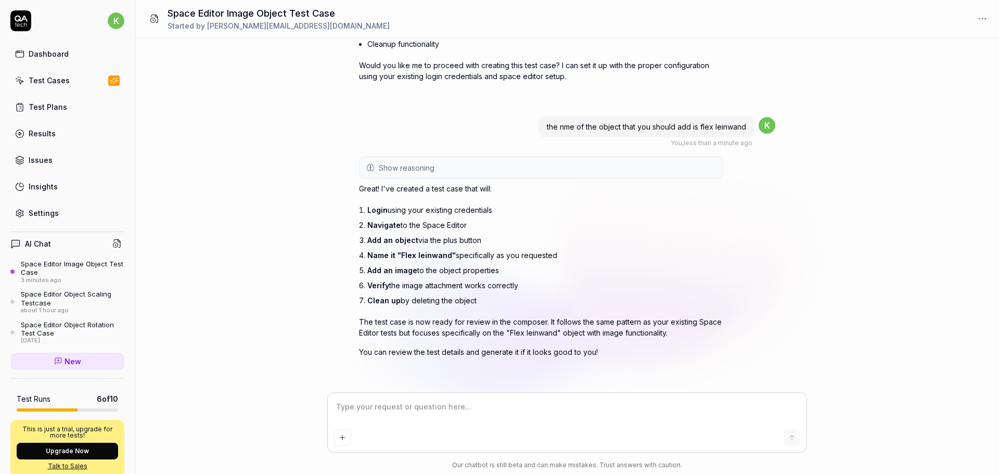
scroll to position [1205, 0]
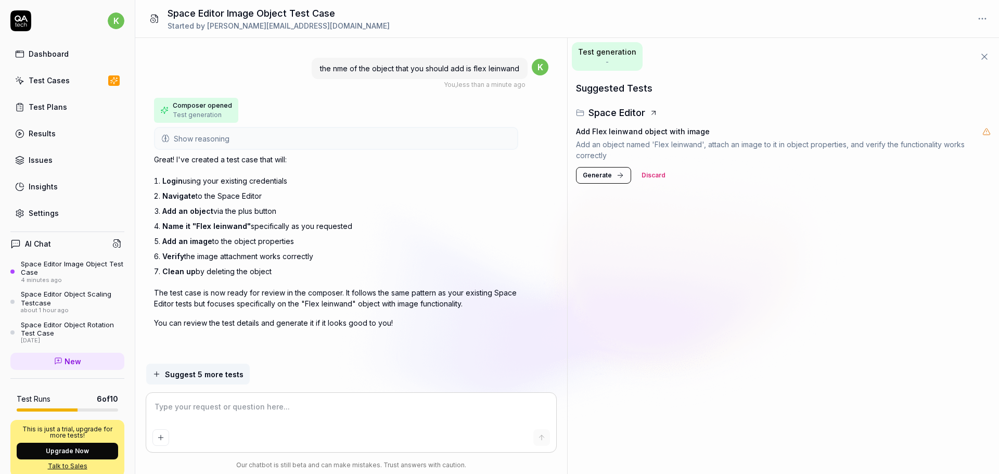
drag, startPoint x: 249, startPoint y: 414, endPoint x: 258, endPoint y: 413, distance: 9.0
click at [249, 414] on textarea at bounding box center [351, 412] width 398 height 26
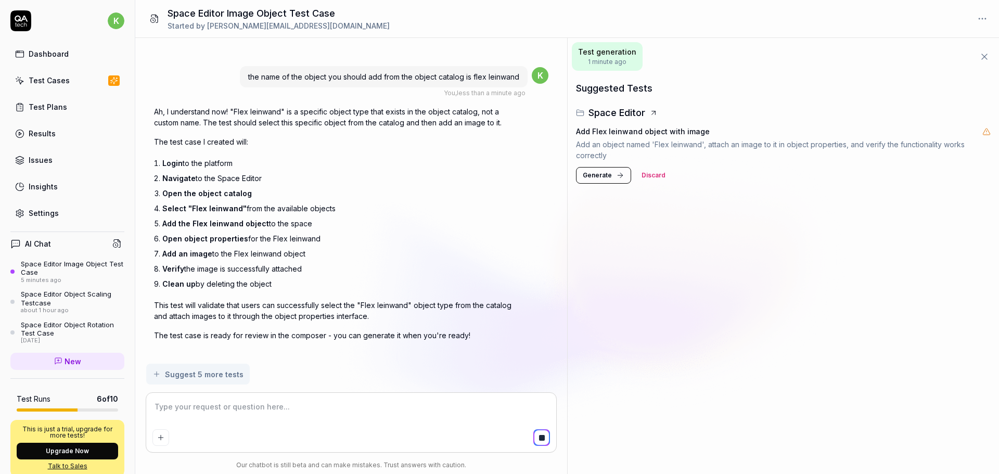
scroll to position [1514, 0]
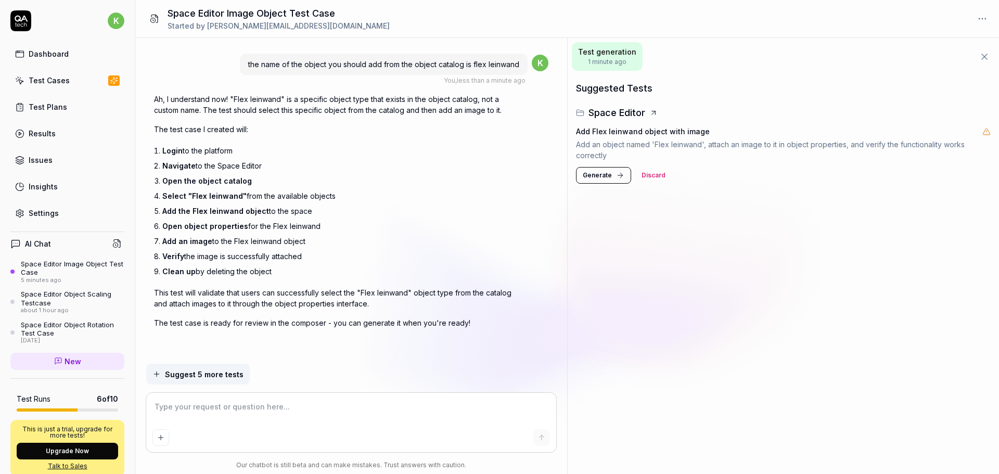
click at [609, 171] on span "Generate" at bounding box center [597, 175] width 29 height 9
click at [275, 404] on textarea at bounding box center [351, 412] width 398 height 26
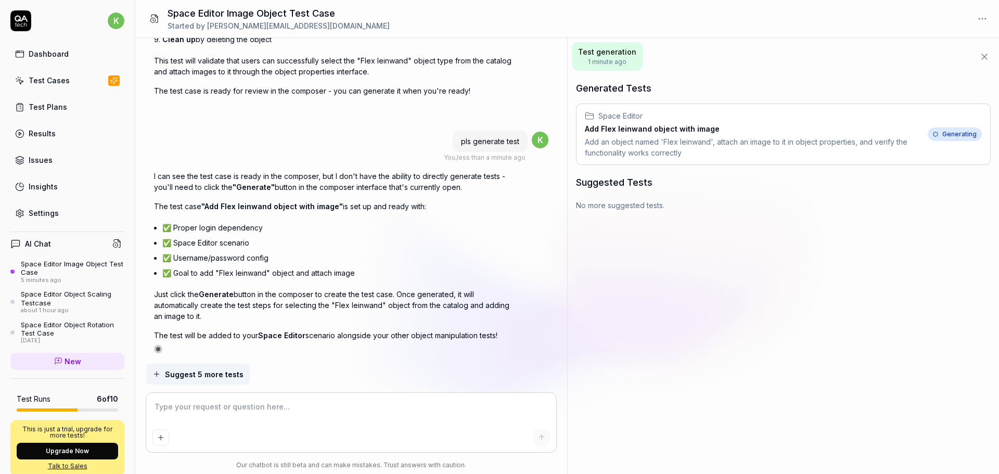
scroll to position [1759, 0]
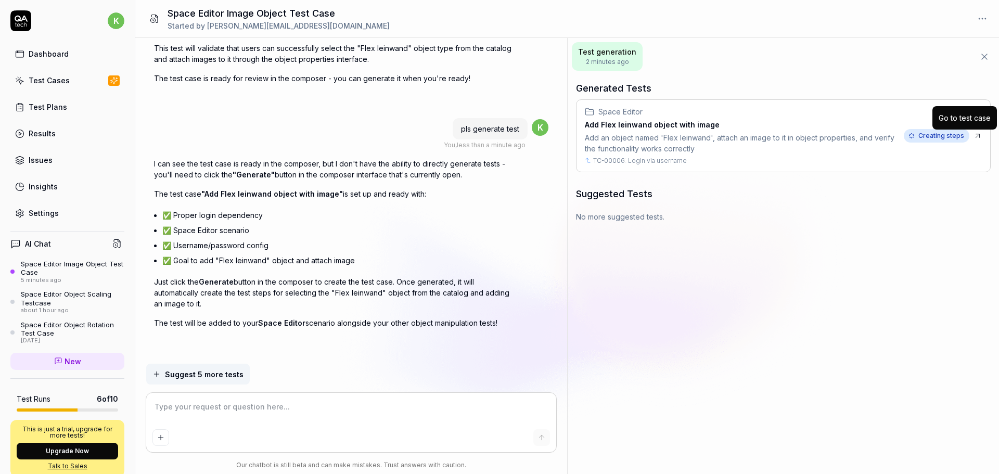
click at [973, 132] on div "Creating steps" at bounding box center [943, 136] width 78 height 14
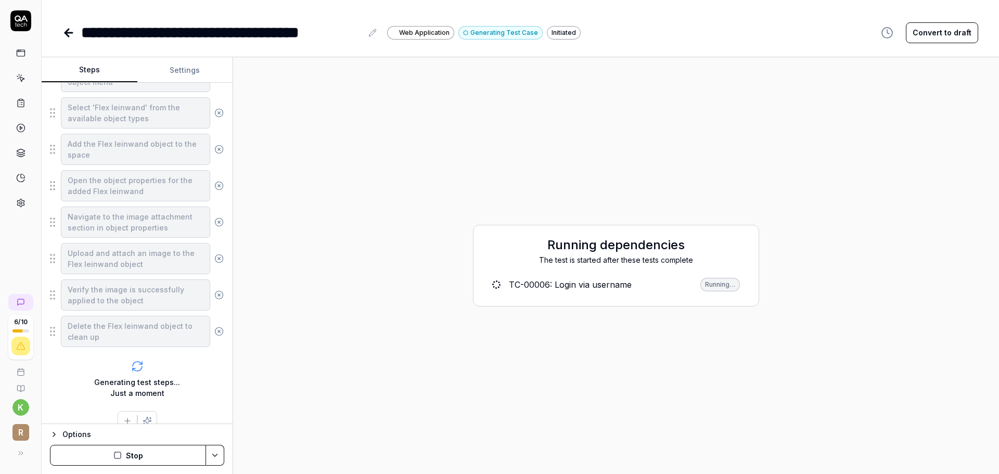
scroll to position [233, 0]
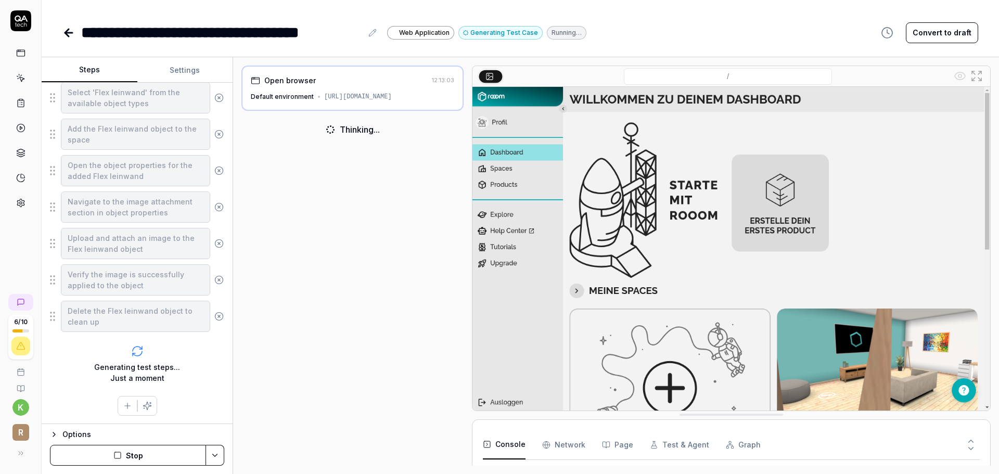
click at [376, 37] on icon at bounding box center [372, 33] width 8 height 8
type textarea "*"
paste div
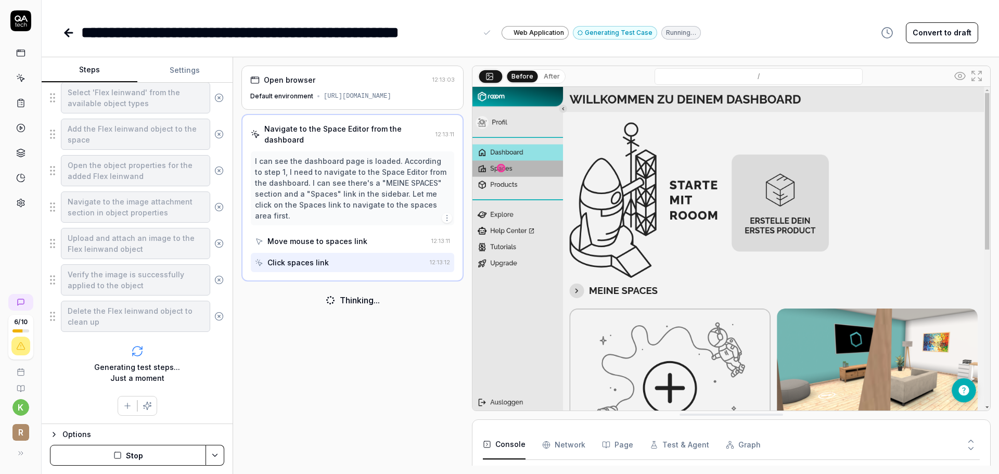
click at [98, 29] on div "**********" at bounding box center [279, 32] width 396 height 23
click at [85, 31] on div "**********" at bounding box center [279, 32] width 396 height 23
type textarea "*"
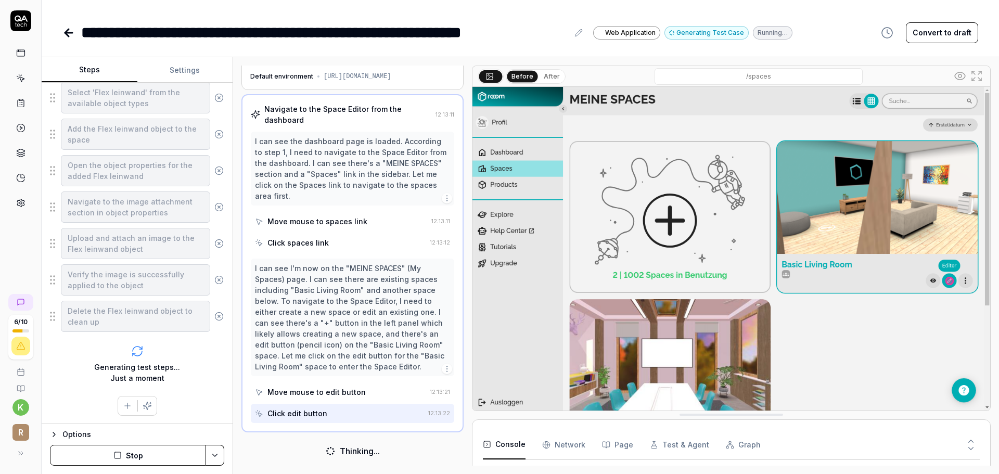
scroll to position [0, 0]
